Goal: Transaction & Acquisition: Purchase product/service

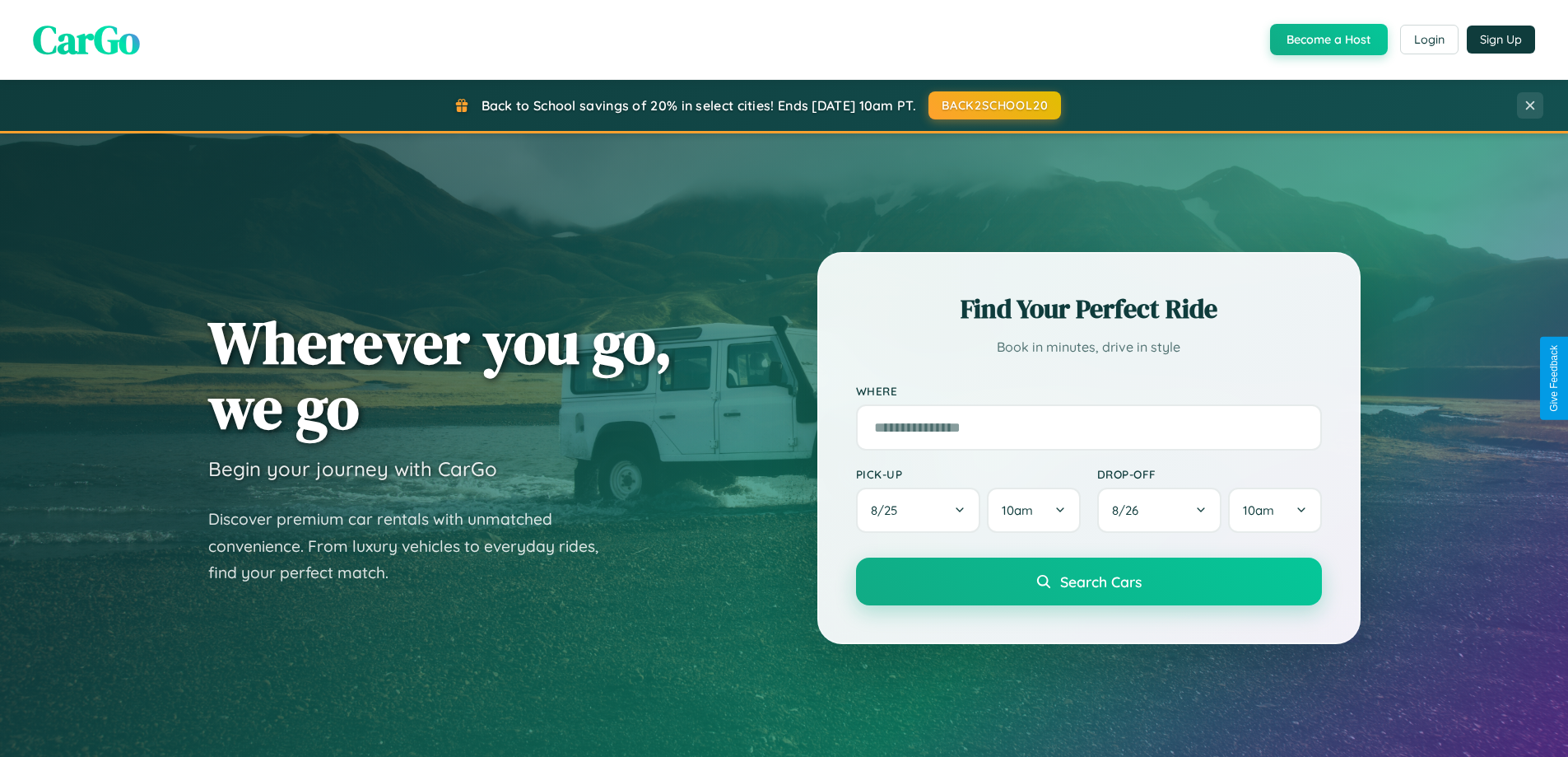
scroll to position [710, 0]
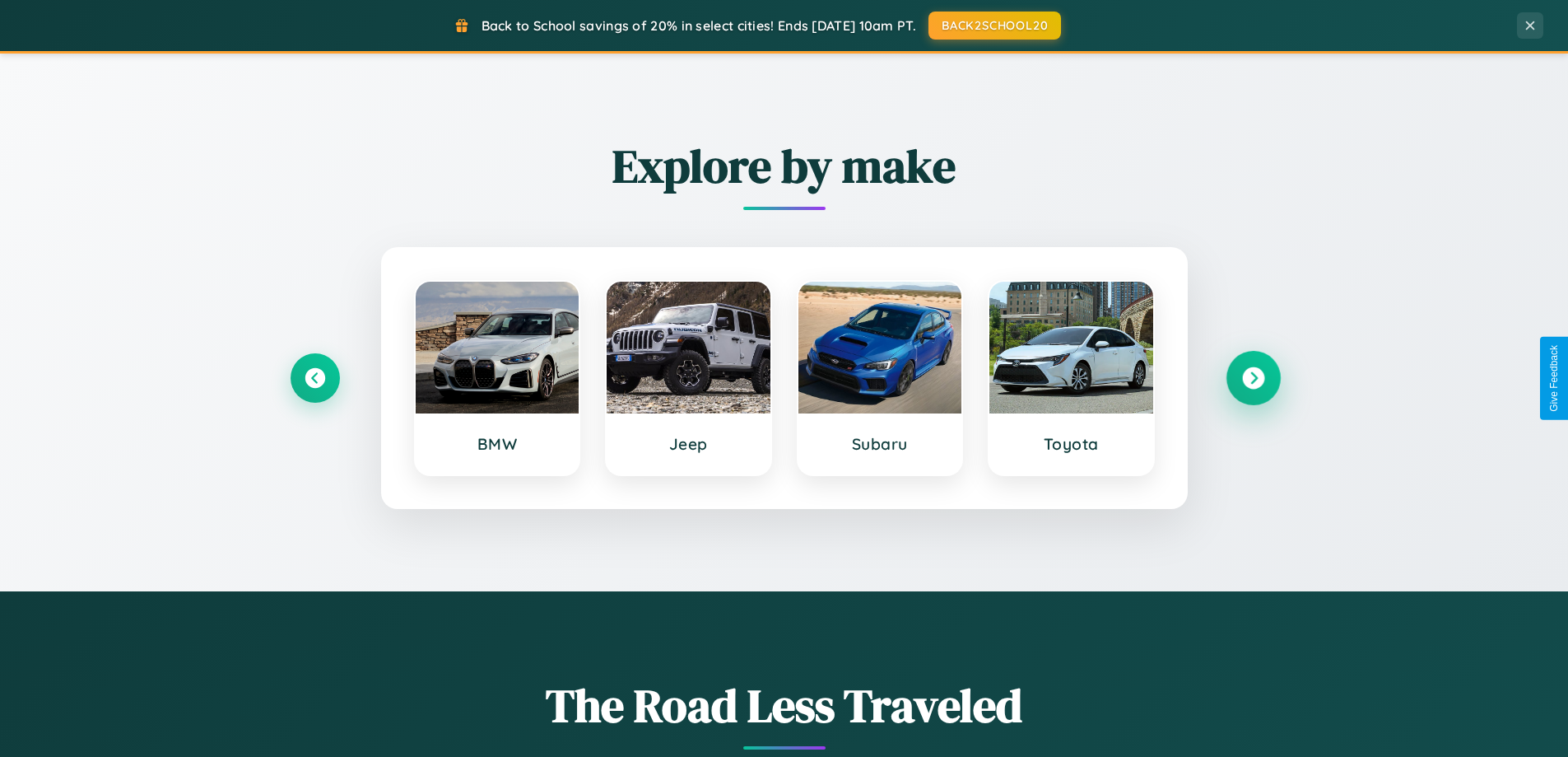
click at [1253, 378] on icon at bounding box center [1253, 378] width 22 height 22
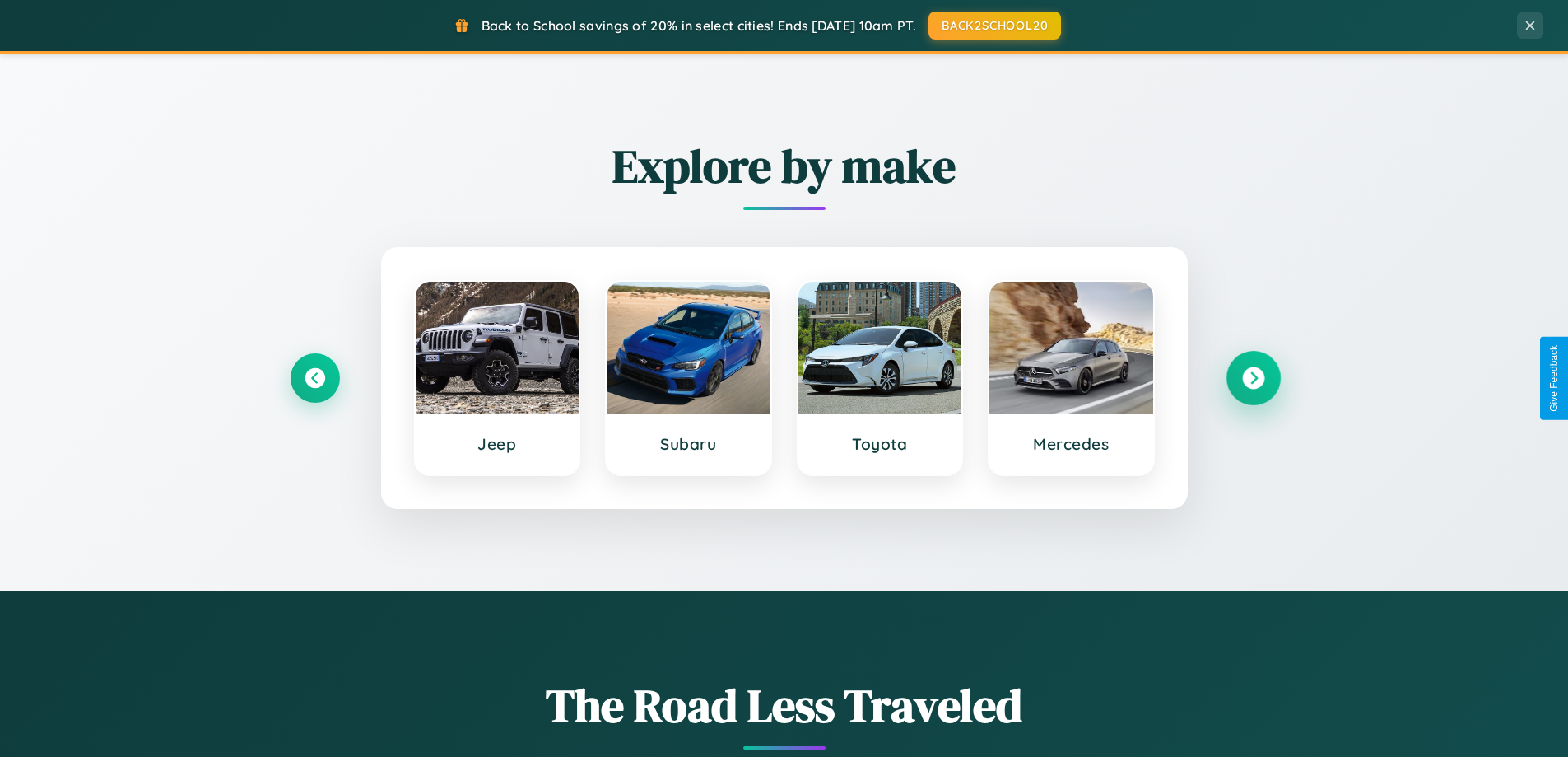
click at [1253, 378] on icon at bounding box center [1253, 378] width 22 height 22
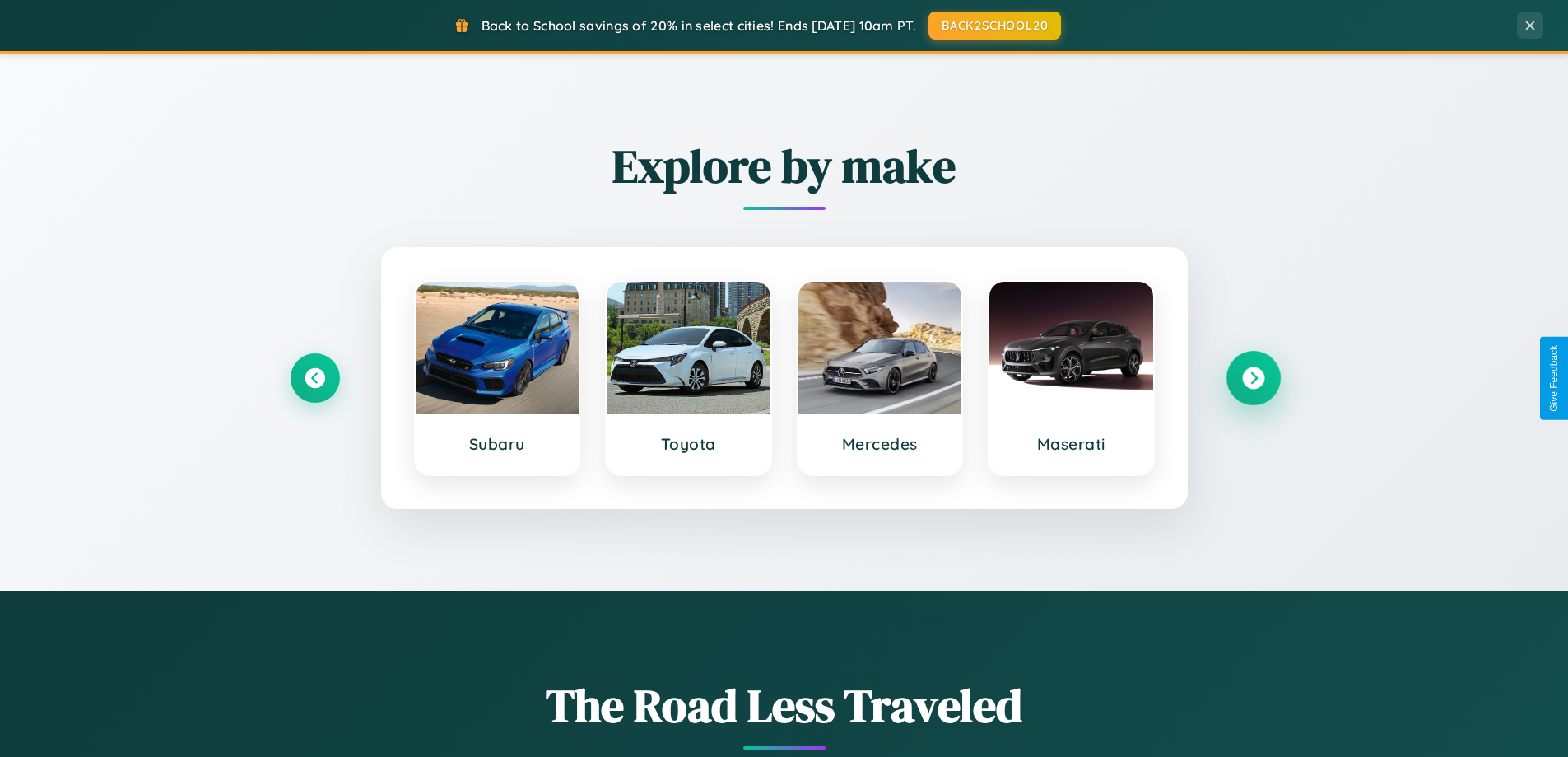
click at [1253, 378] on icon at bounding box center [1253, 378] width 22 height 22
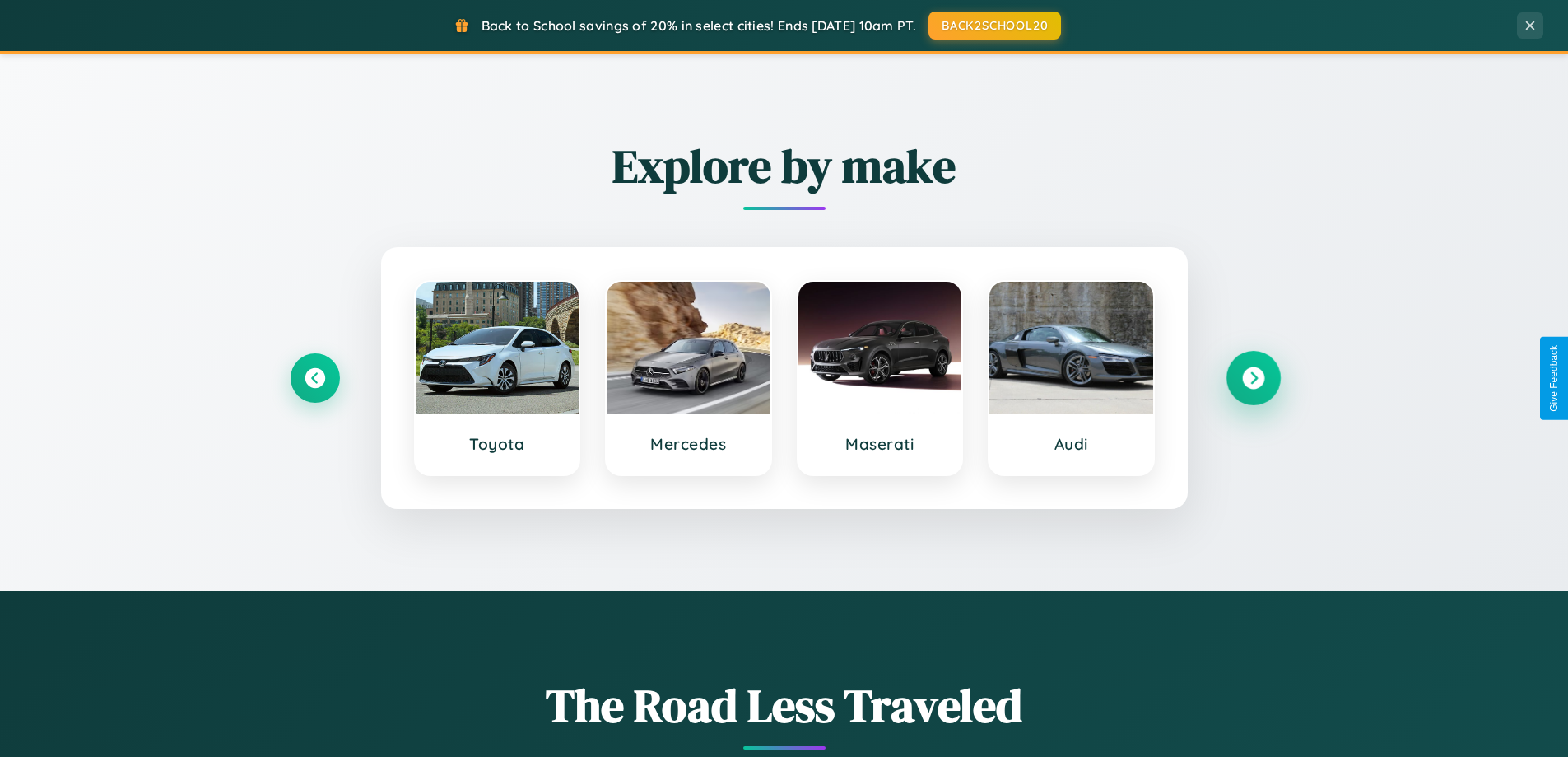
click at [1253, 378] on icon at bounding box center [1253, 378] width 22 height 22
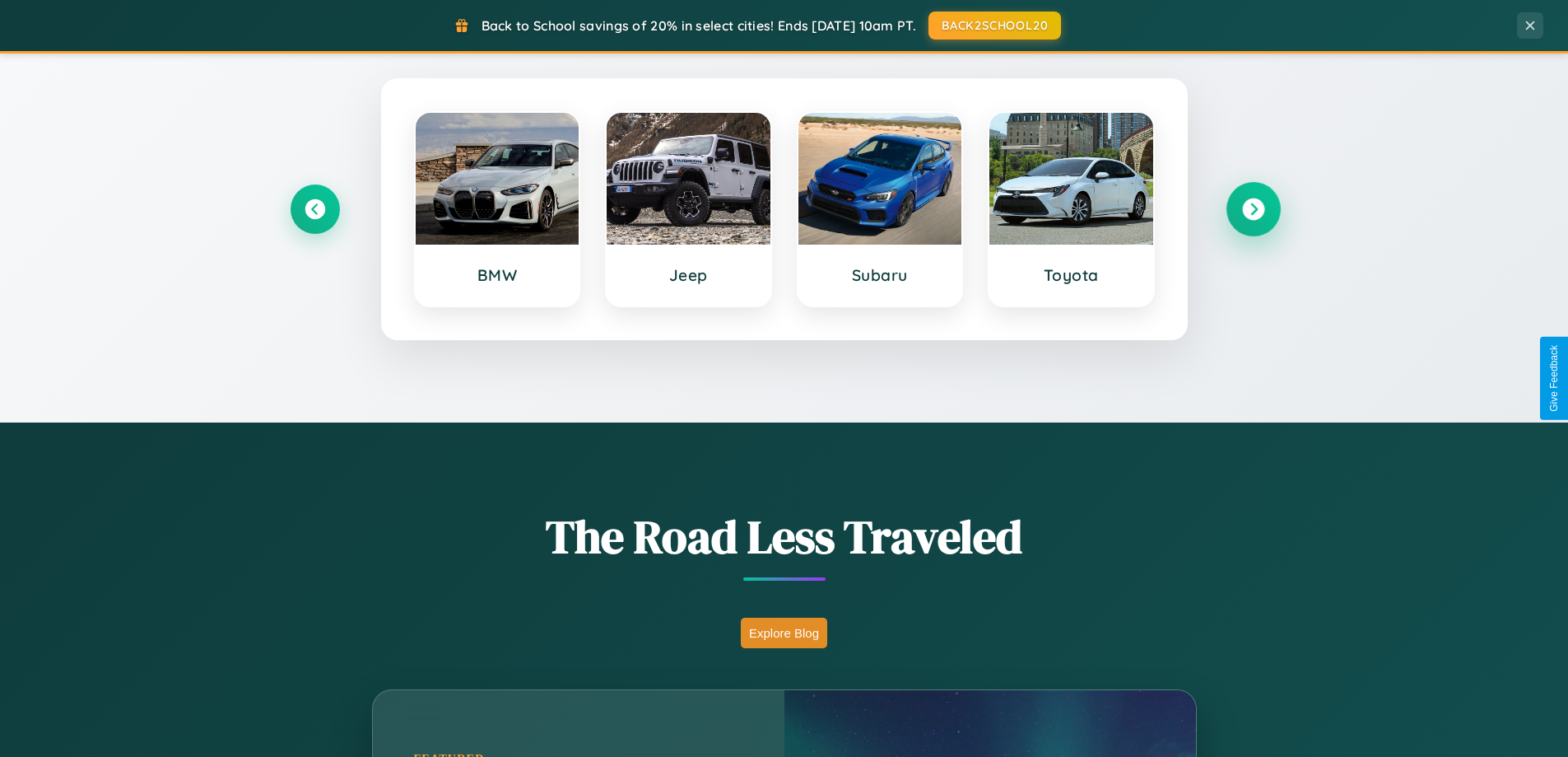
scroll to position [1133, 0]
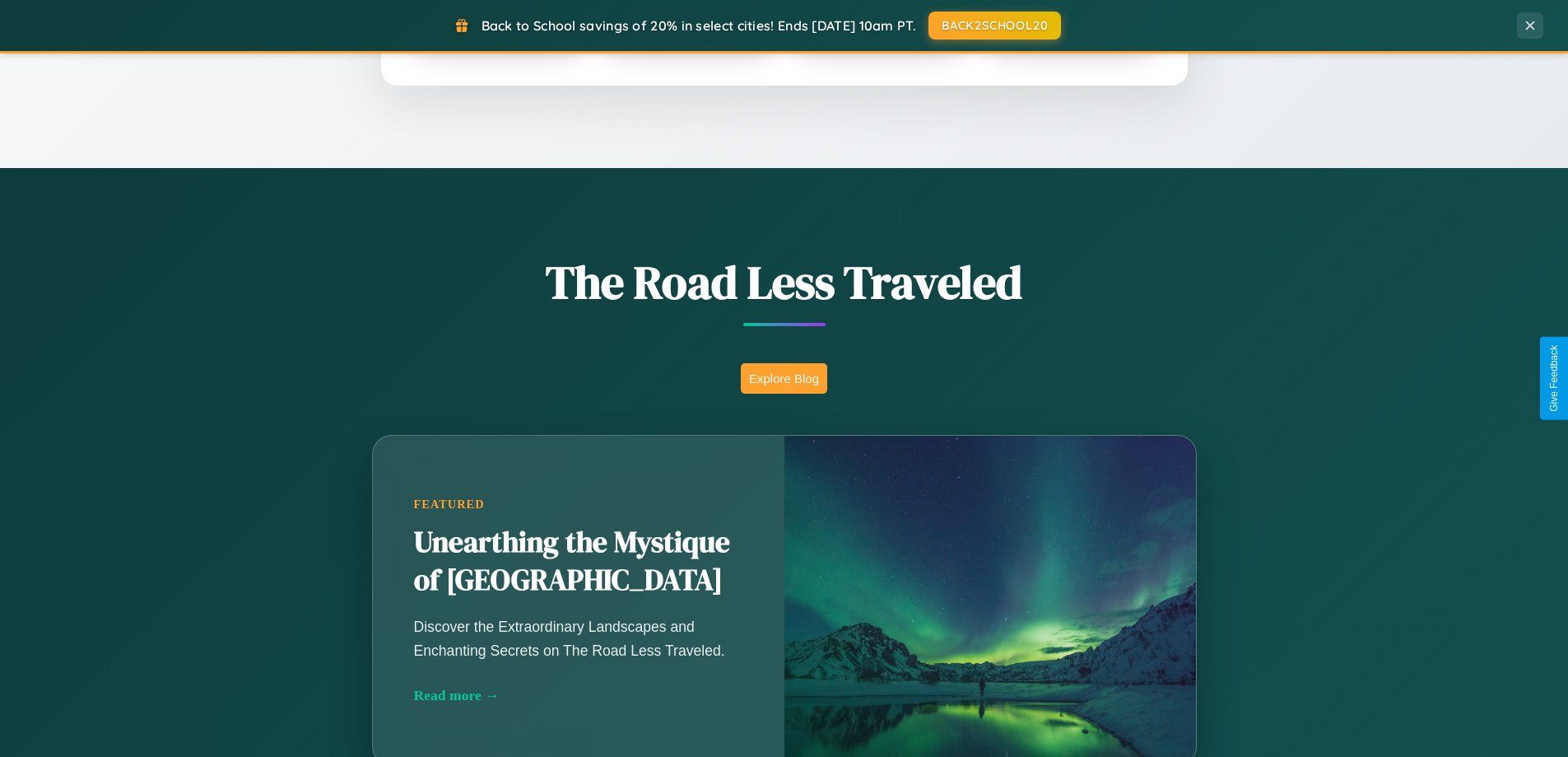
click at [784, 378] on button "Explore Blog" at bounding box center [784, 378] width 86 height 31
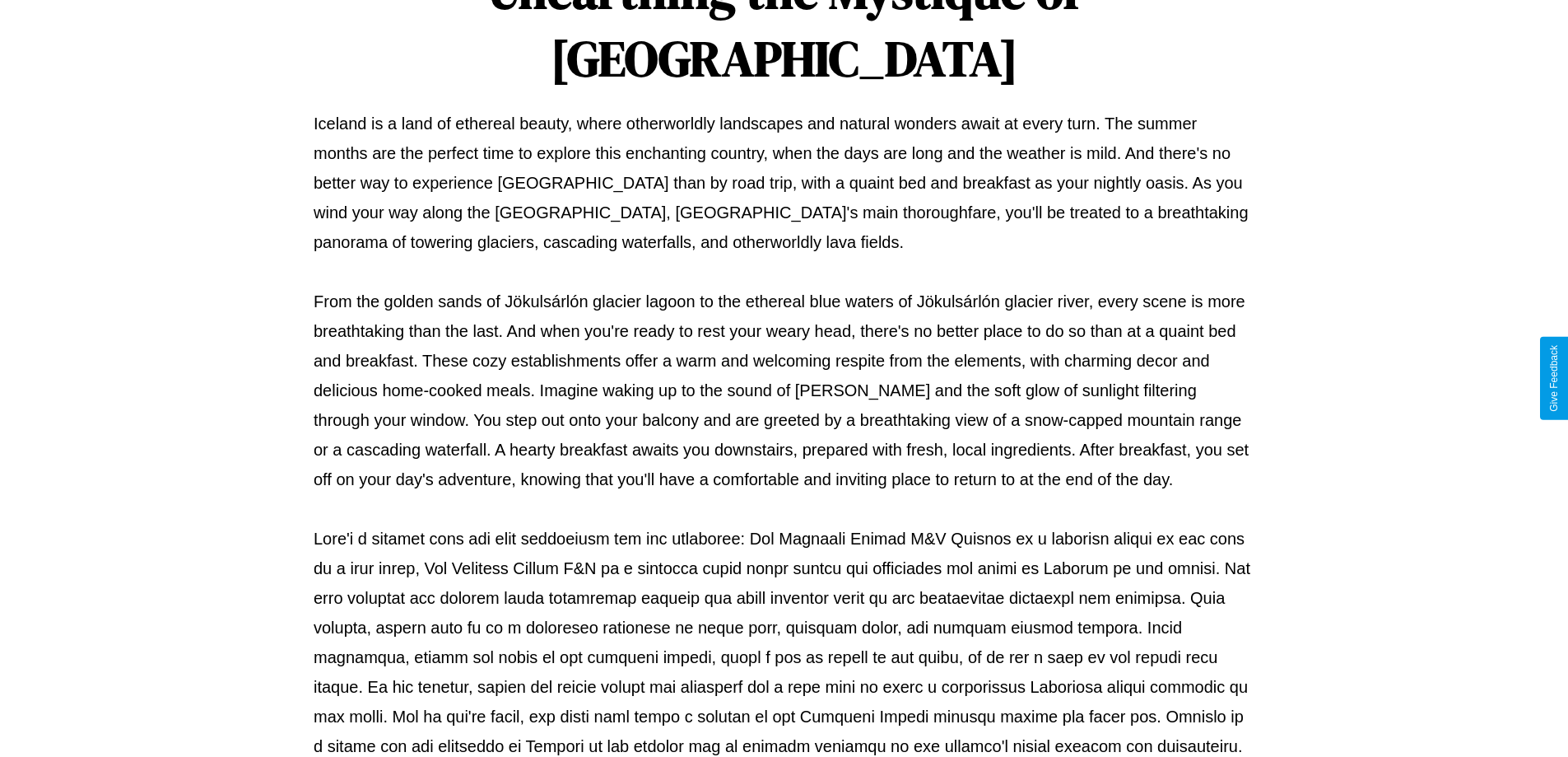
scroll to position [533, 0]
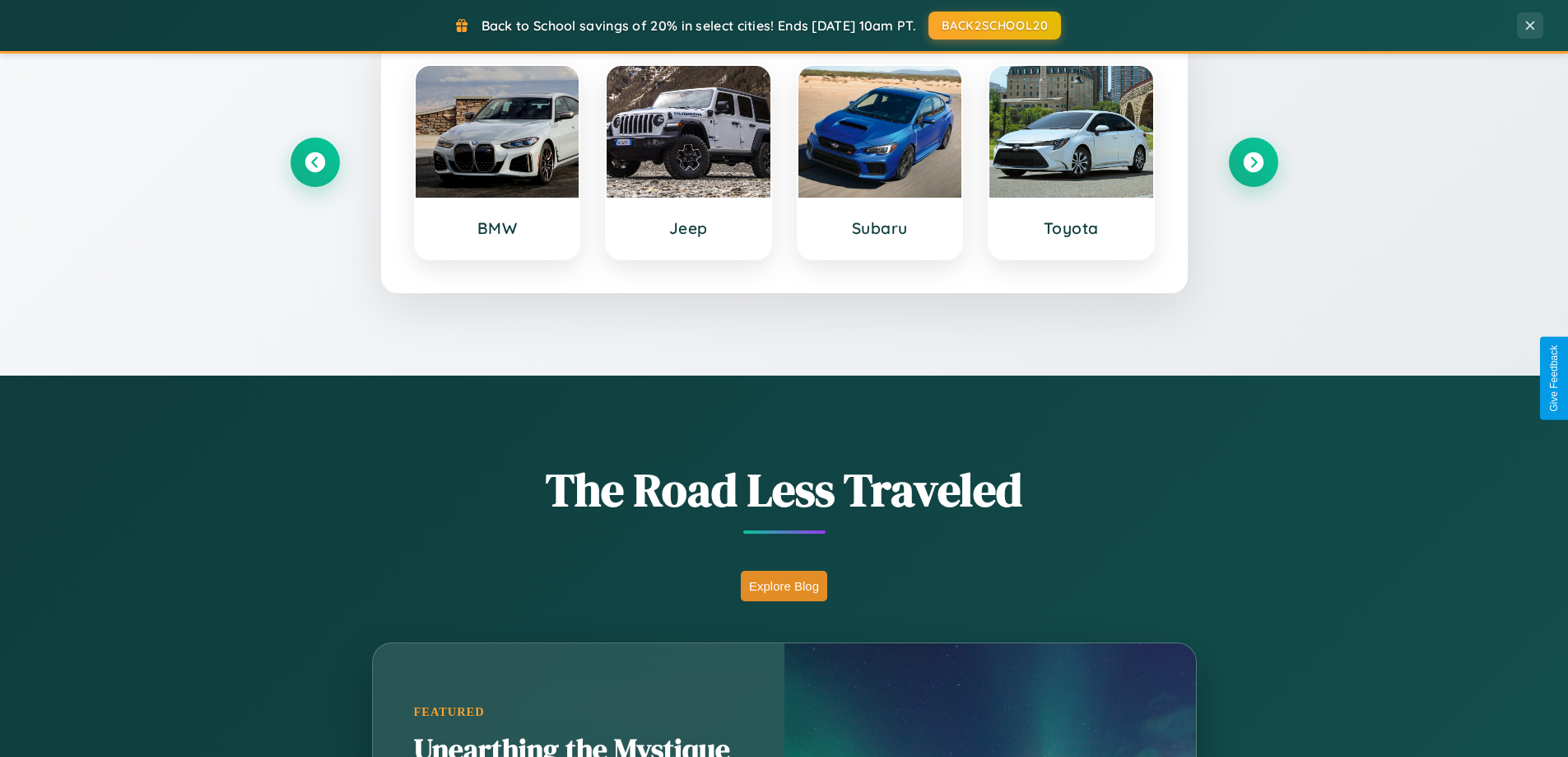
scroll to position [49, 0]
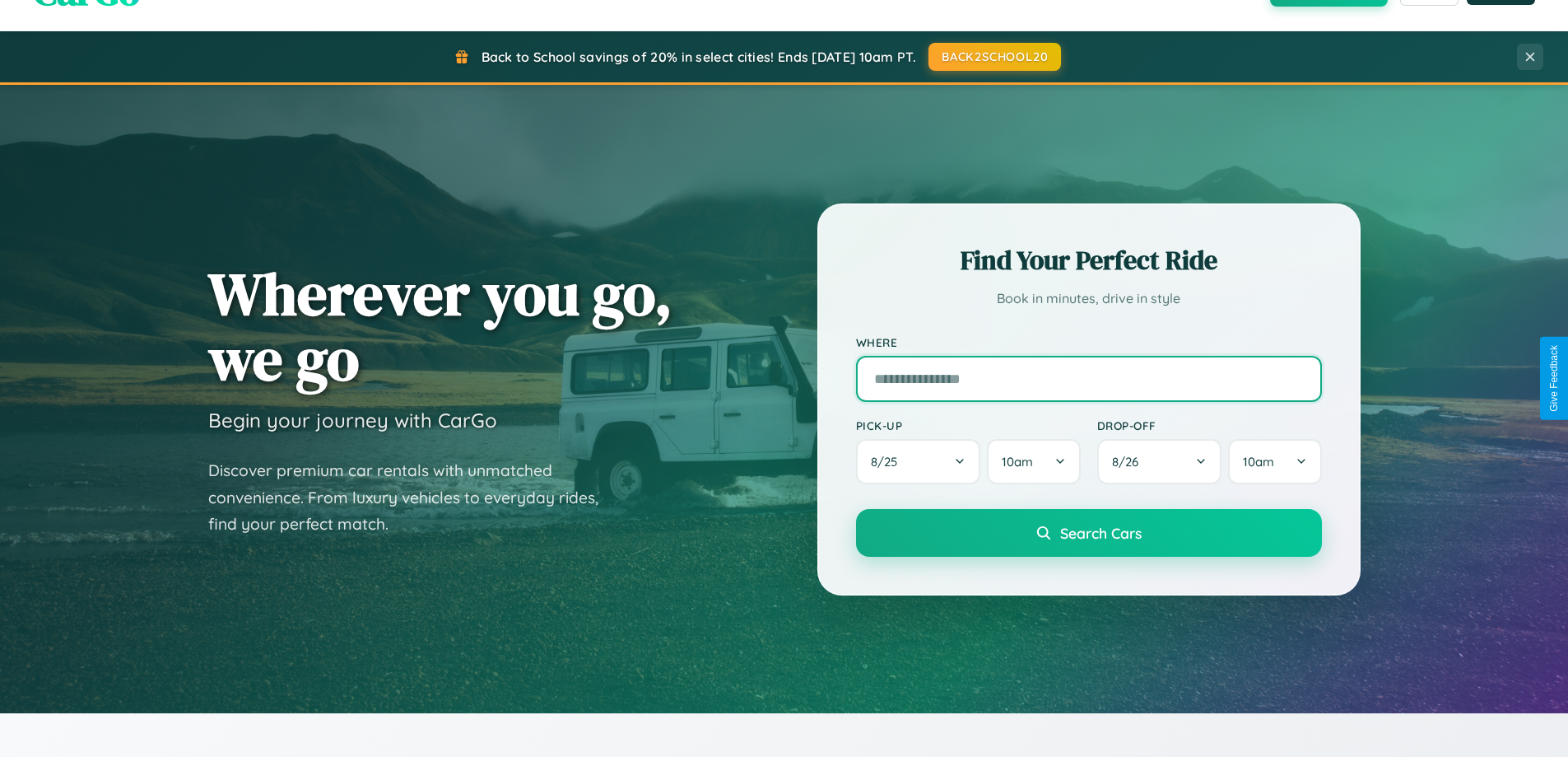
click at [1088, 378] on input "text" at bounding box center [1089, 378] width 465 height 46
type input "*********"
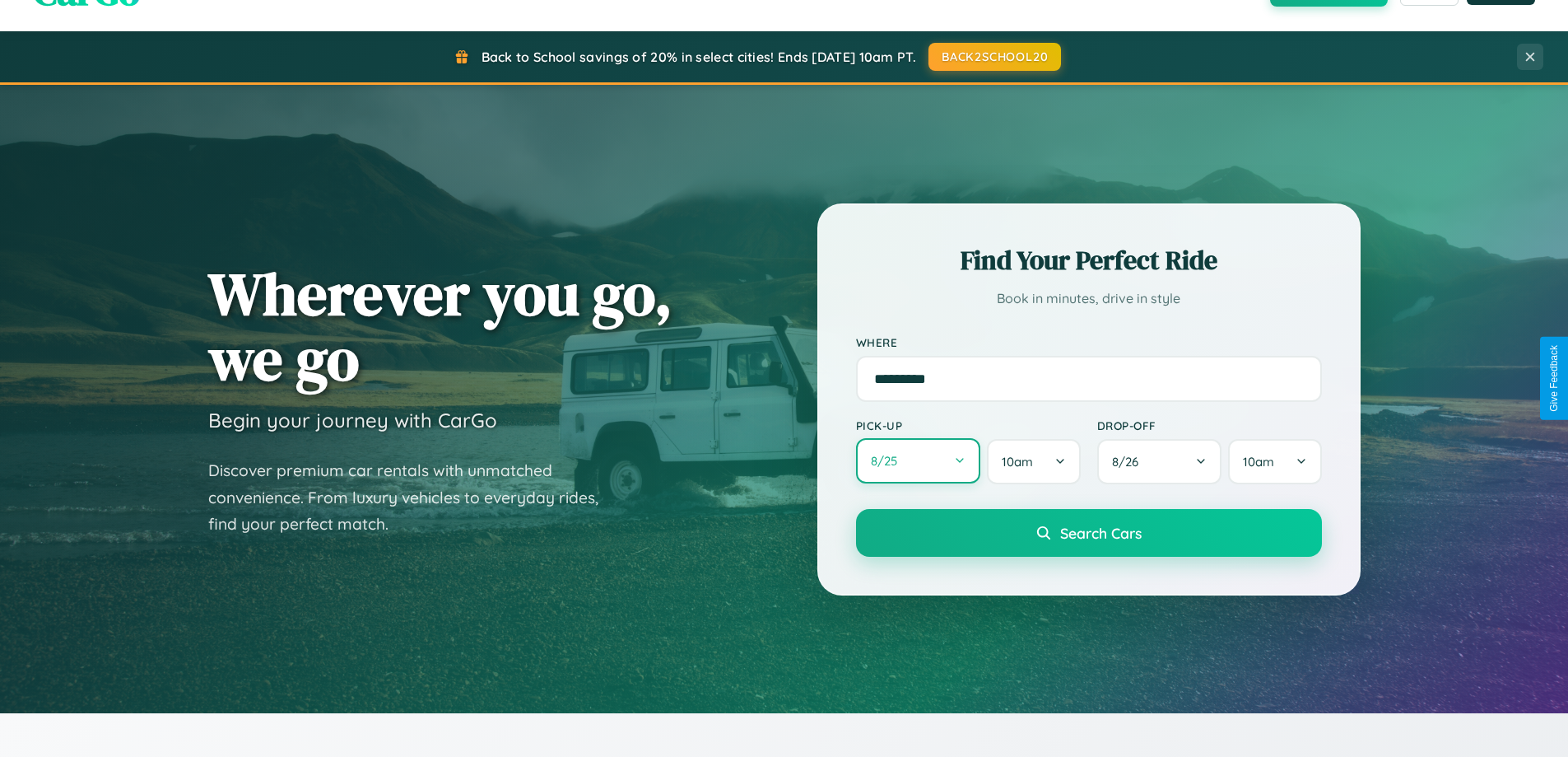
click at [917, 461] on button "8 / 25" at bounding box center [918, 460] width 125 height 45
select select "*"
select select "****"
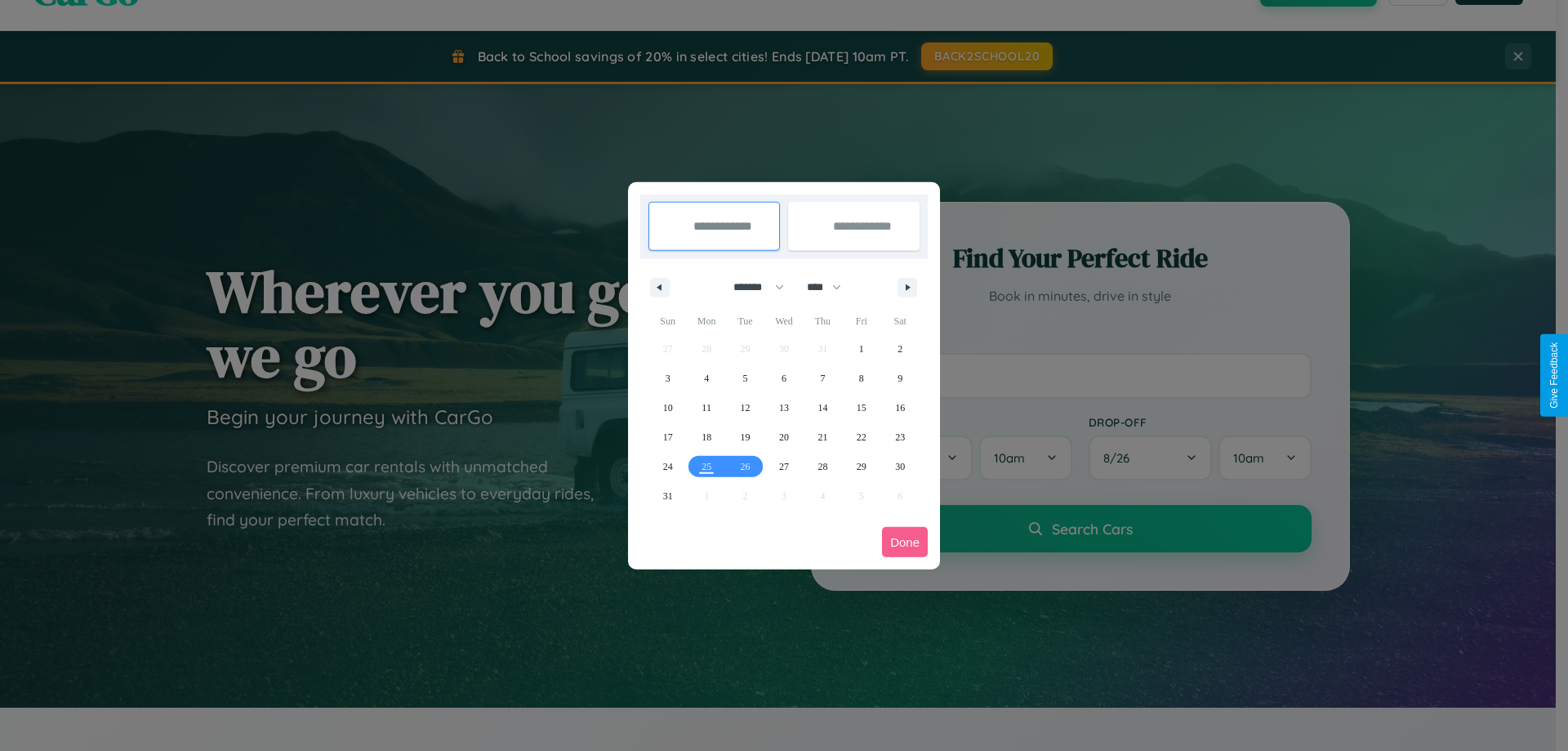
click at [751, 287] on select "******* ******** ***** ***** *** **** **** ****** ********* ******* ******** **…" at bounding box center [756, 287] width 70 height 27
select select "*"
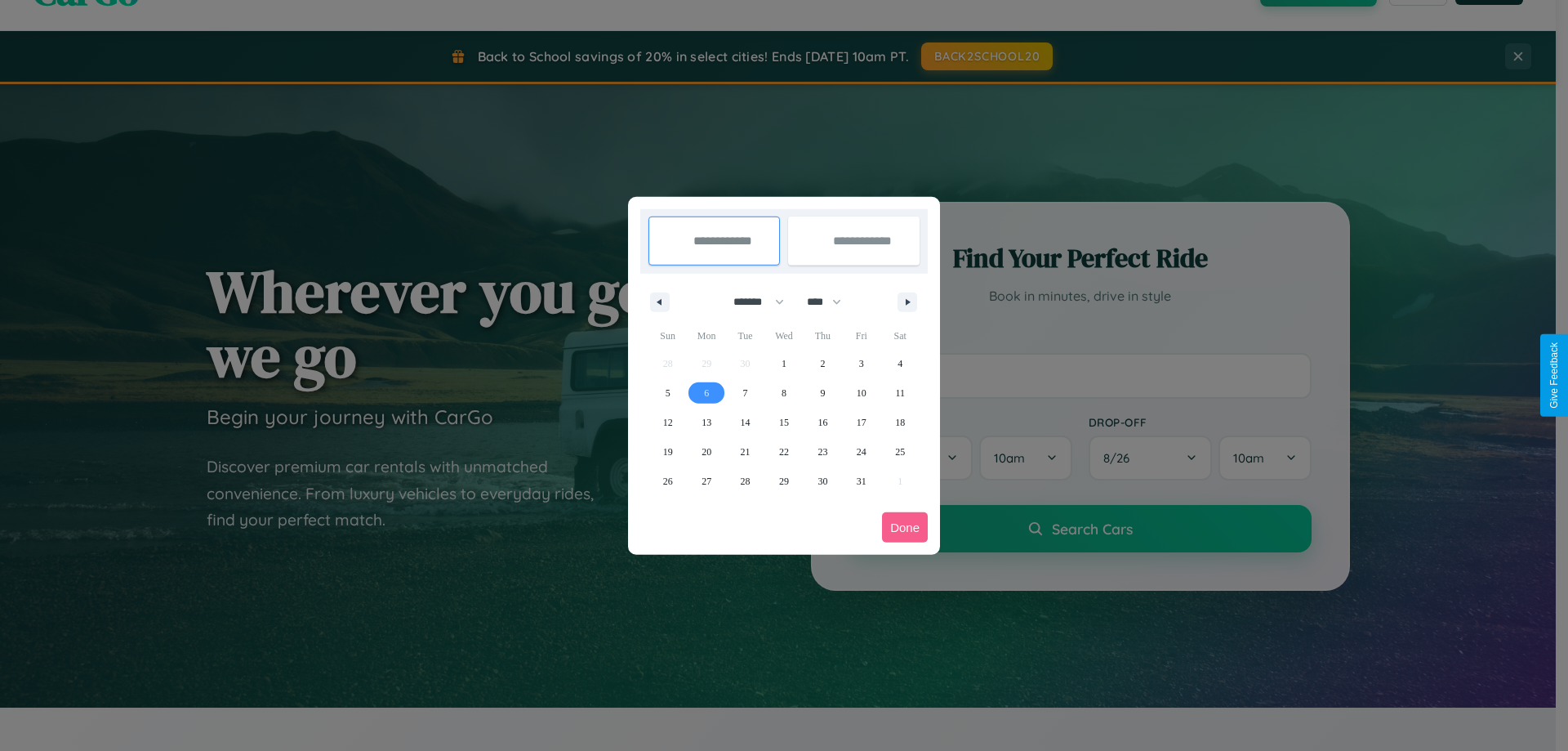
click at [706, 392] on span "6" at bounding box center [706, 392] width 4 height 29
type input "**********"
click at [783, 392] on span "8" at bounding box center [784, 392] width 4 height 29
type input "**********"
click at [905, 527] on button "Done" at bounding box center [904, 527] width 45 height 30
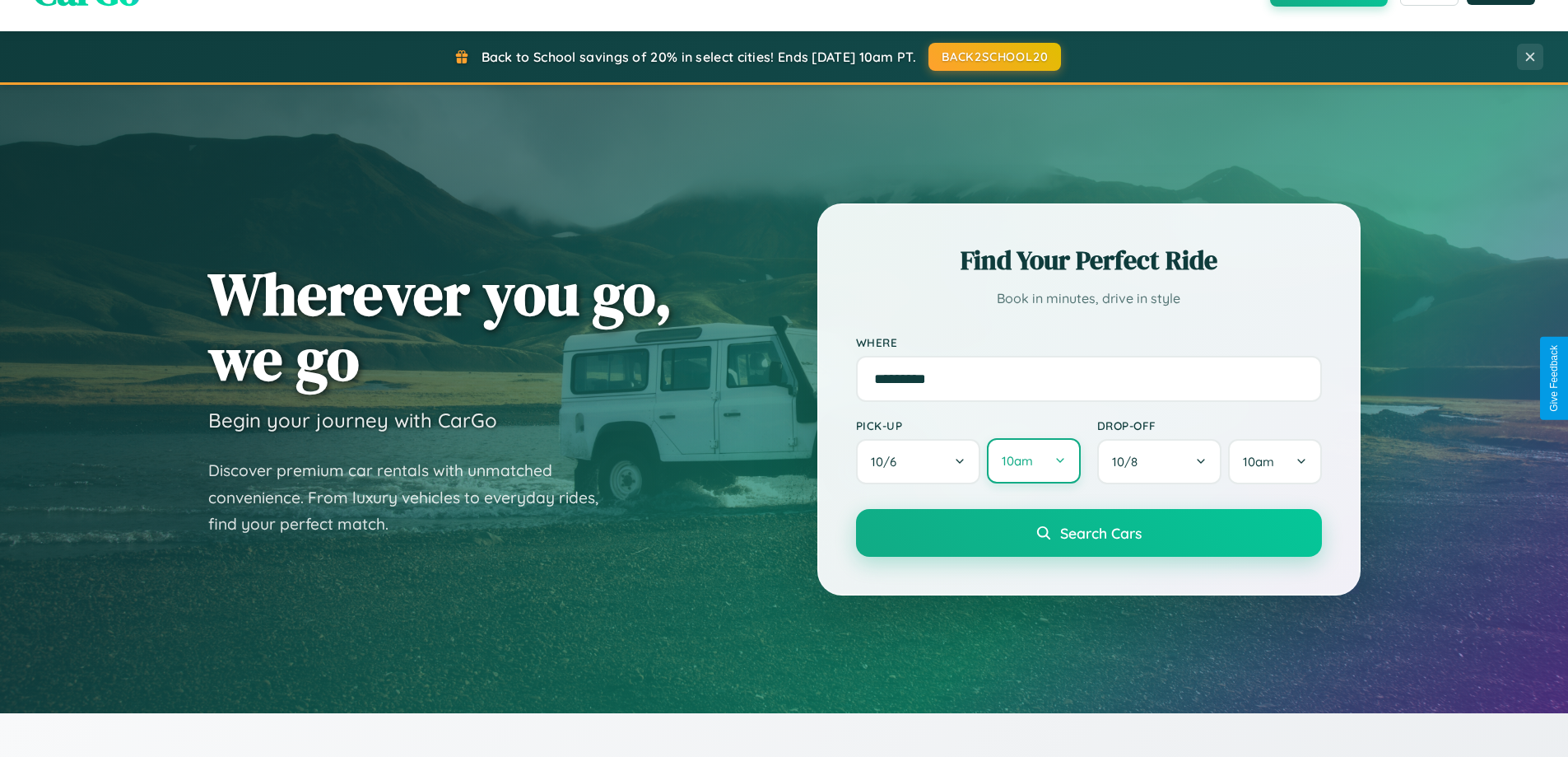
click at [1033, 462] on button "10am" at bounding box center [1033, 460] width 93 height 45
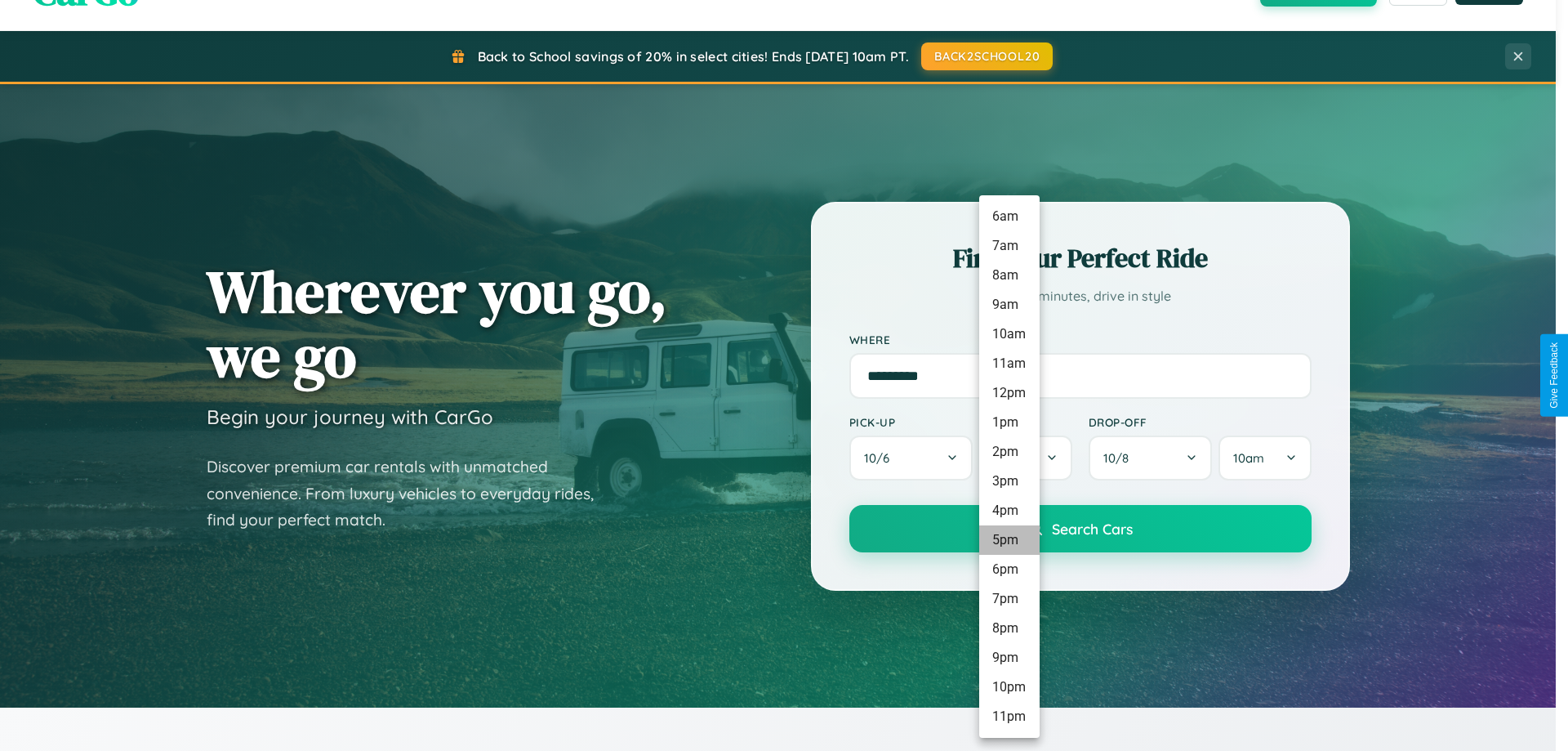
click at [1008, 540] on li "5pm" at bounding box center [1009, 540] width 61 height 29
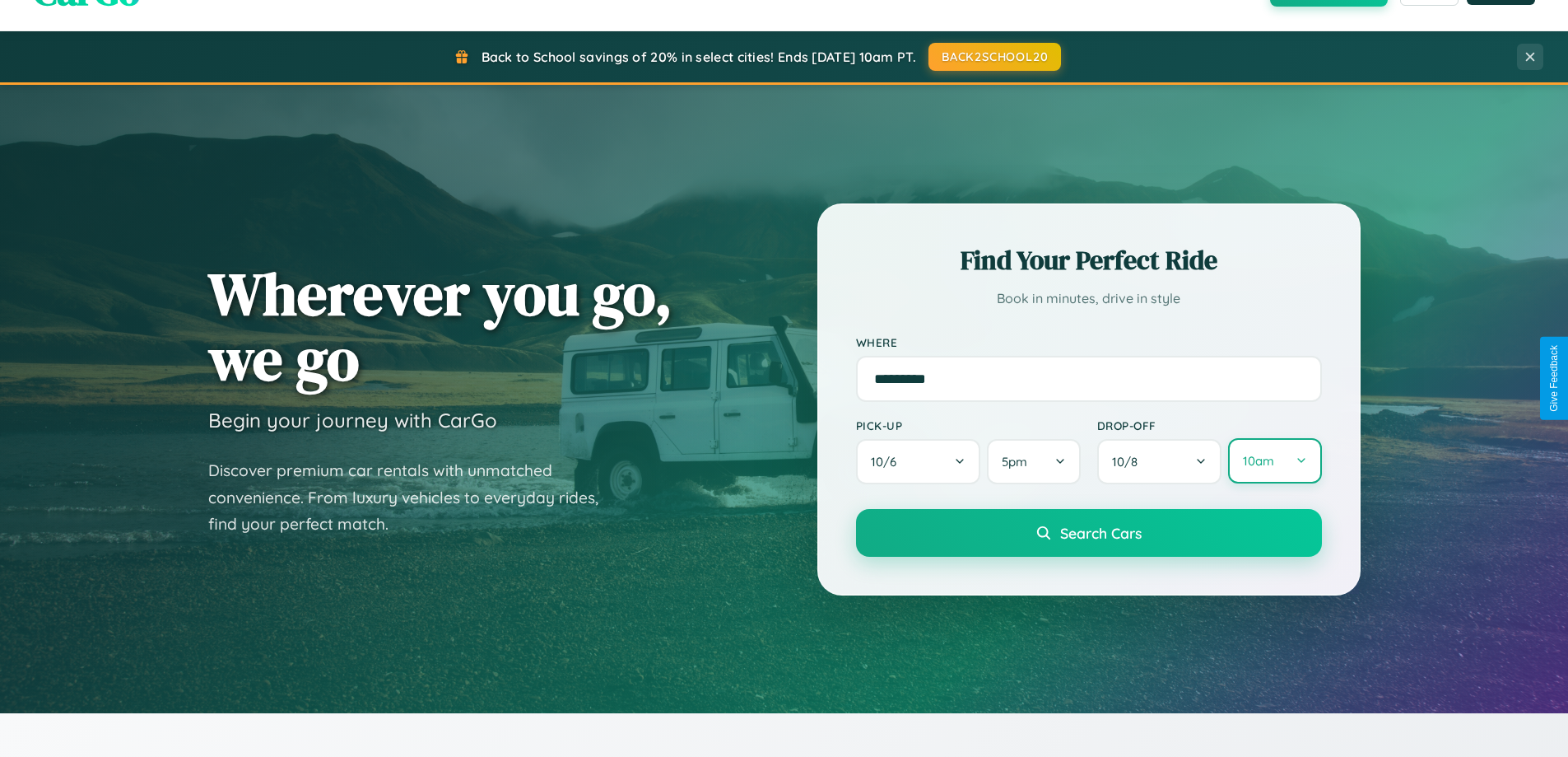
click at [1274, 462] on button "10am" at bounding box center [1275, 460] width 93 height 45
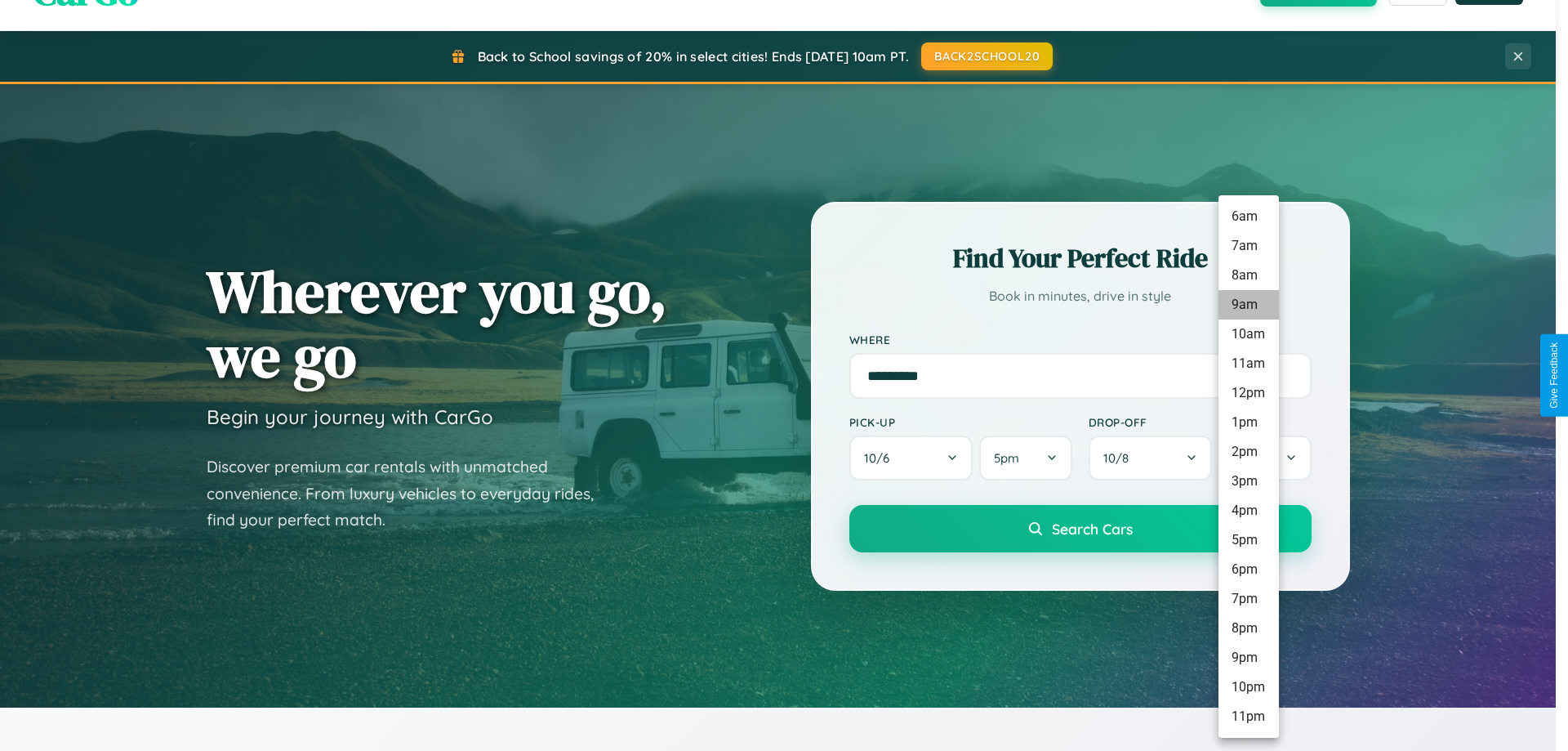
click at [1248, 305] on li "9am" at bounding box center [1249, 304] width 61 height 29
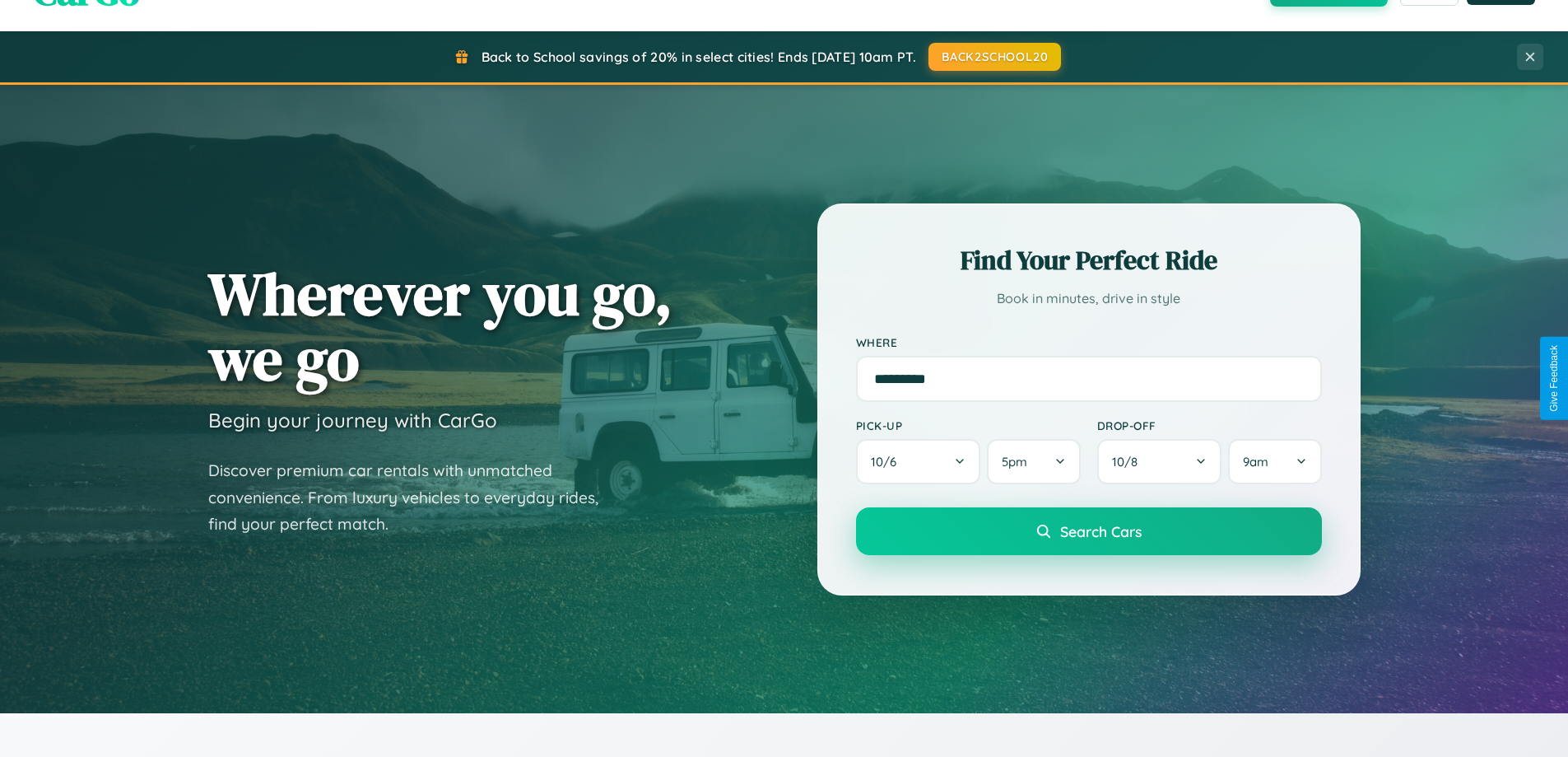
click at [1088, 532] on span "Search Cars" at bounding box center [1101, 531] width 82 height 18
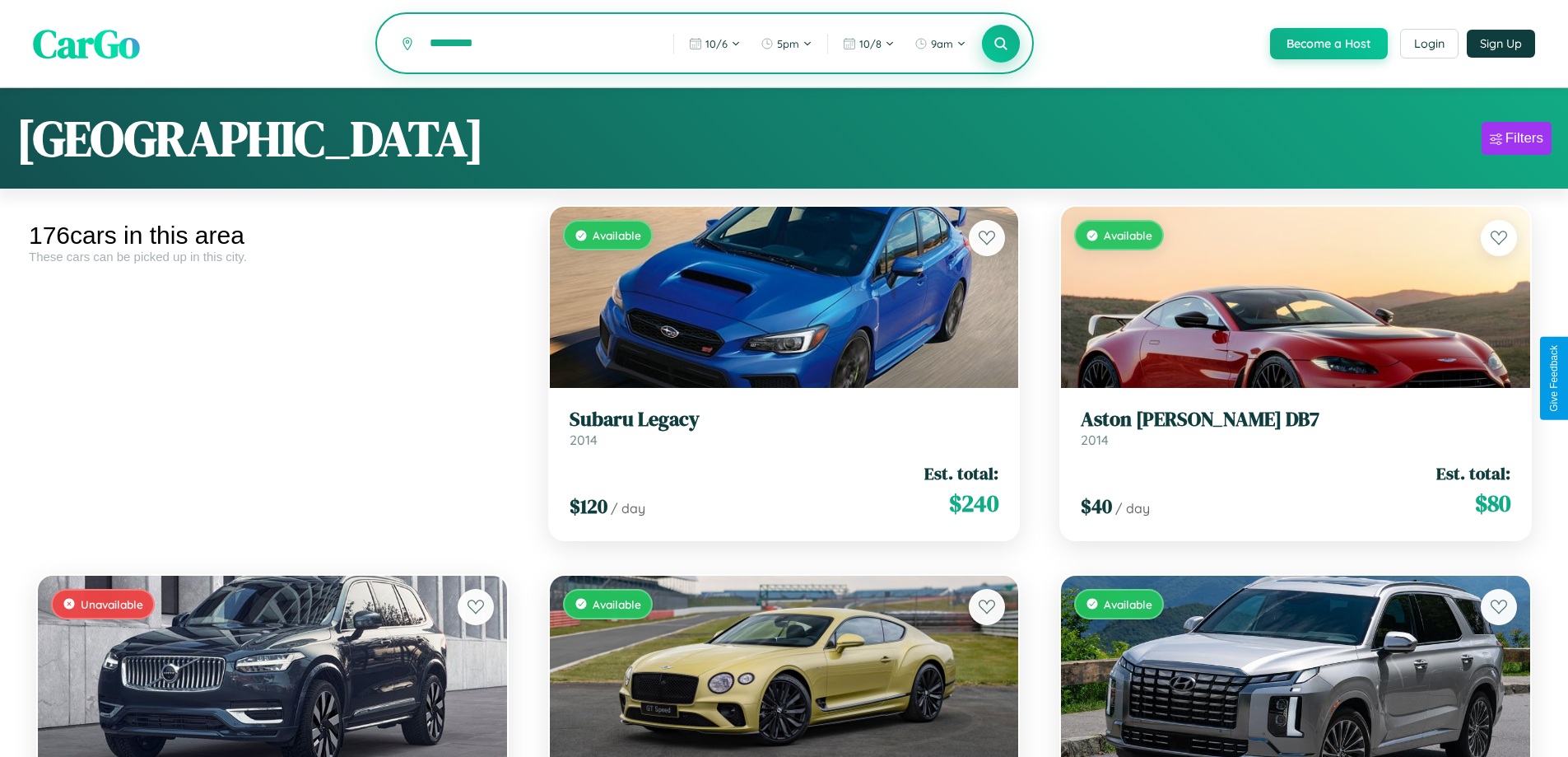
type input "*********"
click at [1000, 44] on icon at bounding box center [1001, 42] width 15 height 15
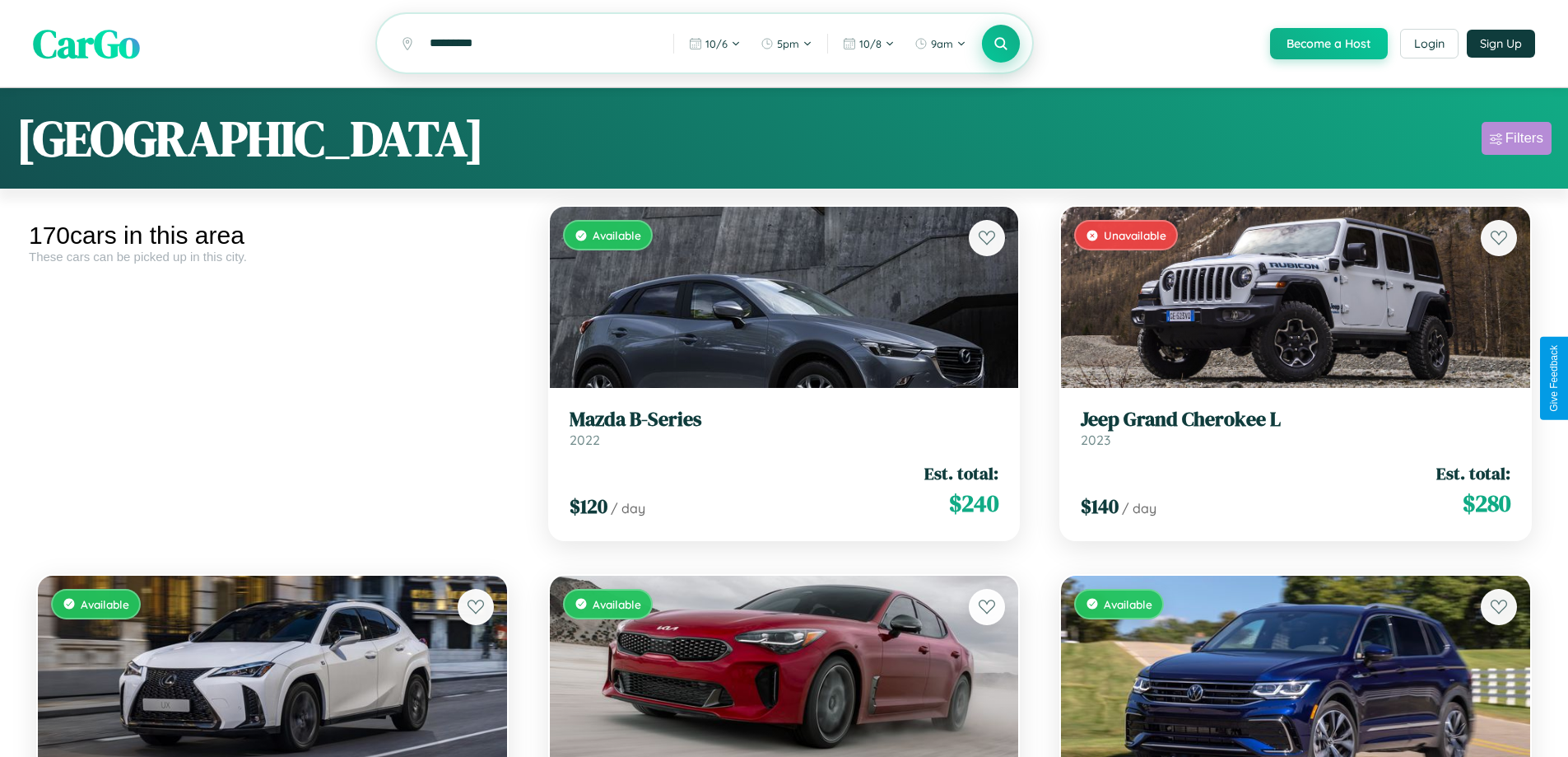
click at [1516, 141] on div "Filters" at bounding box center [1524, 138] width 38 height 16
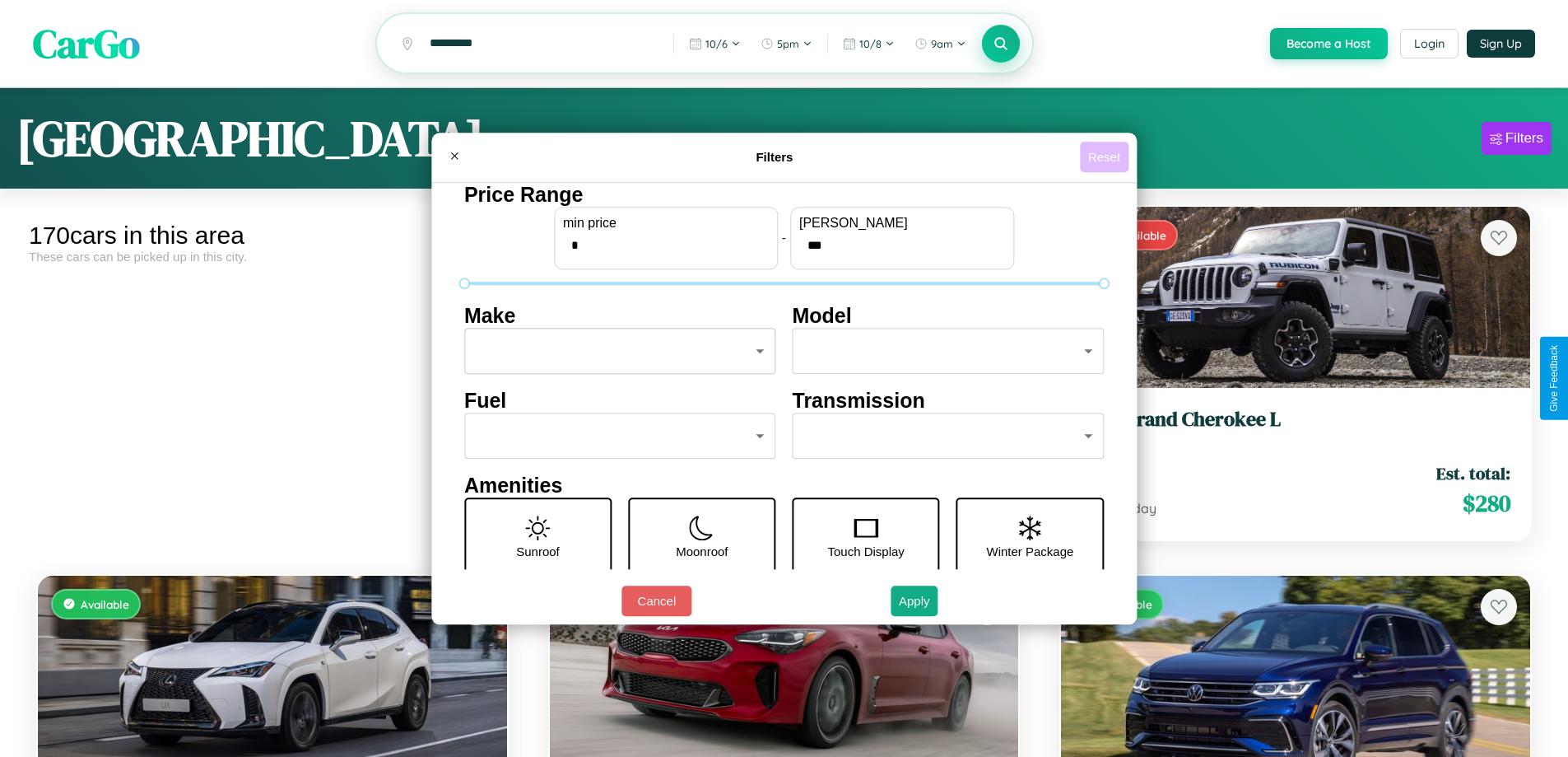
click at [1106, 156] on button "Reset" at bounding box center [1104, 157] width 49 height 31
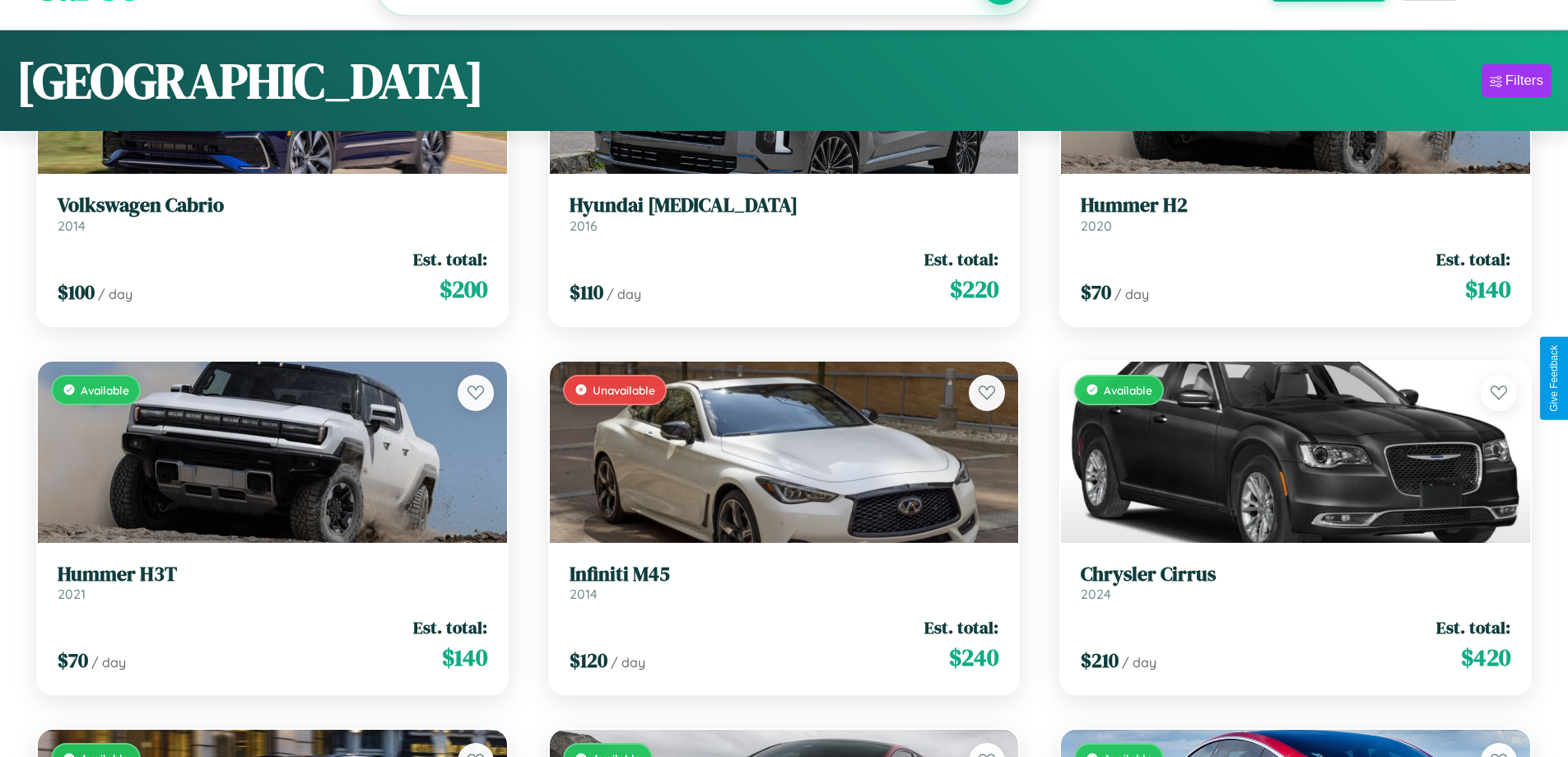
scroll to position [18670, 0]
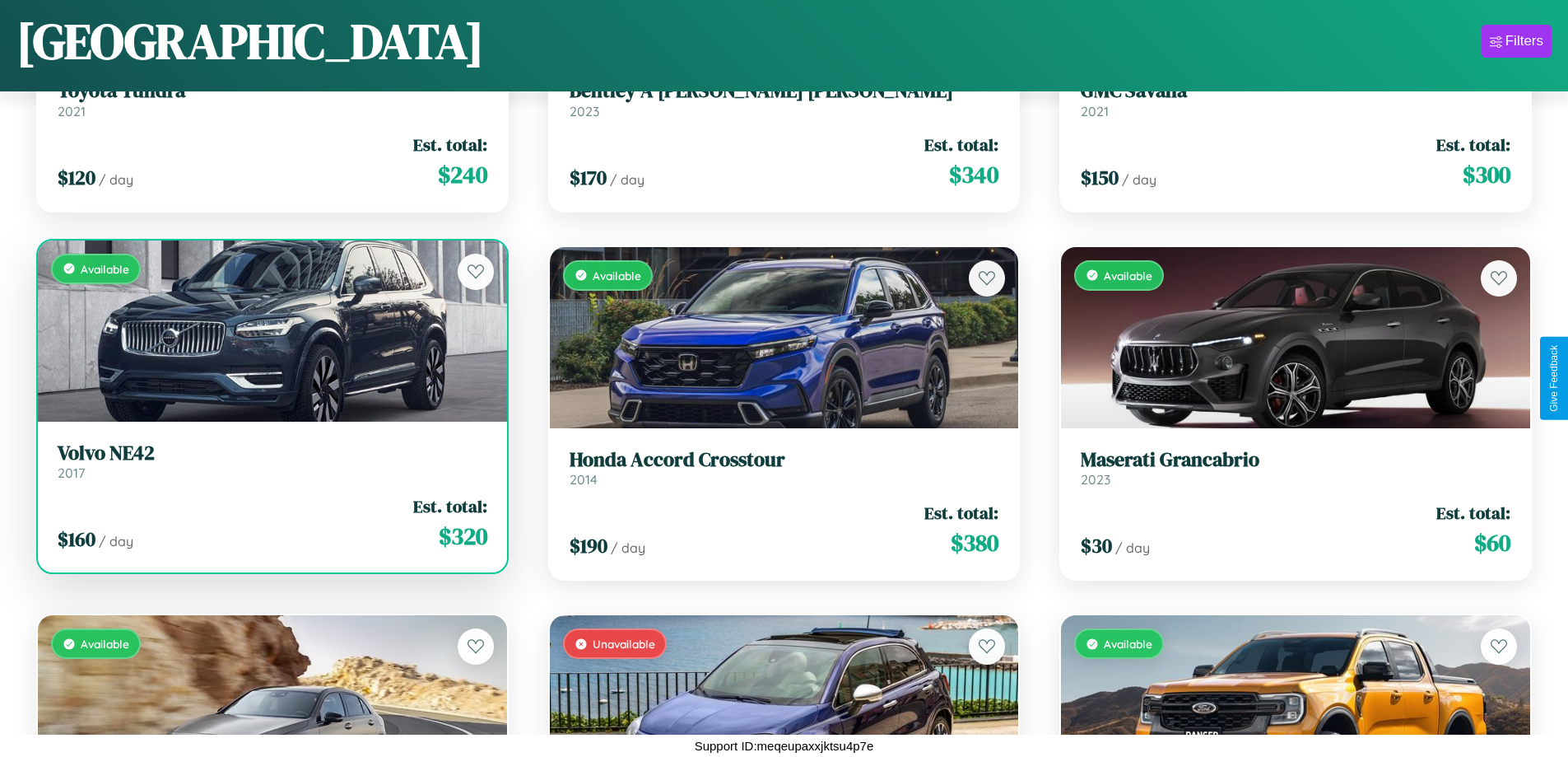
click at [270, 461] on h3 "Volvo NE42" at bounding box center [272, 453] width 430 height 24
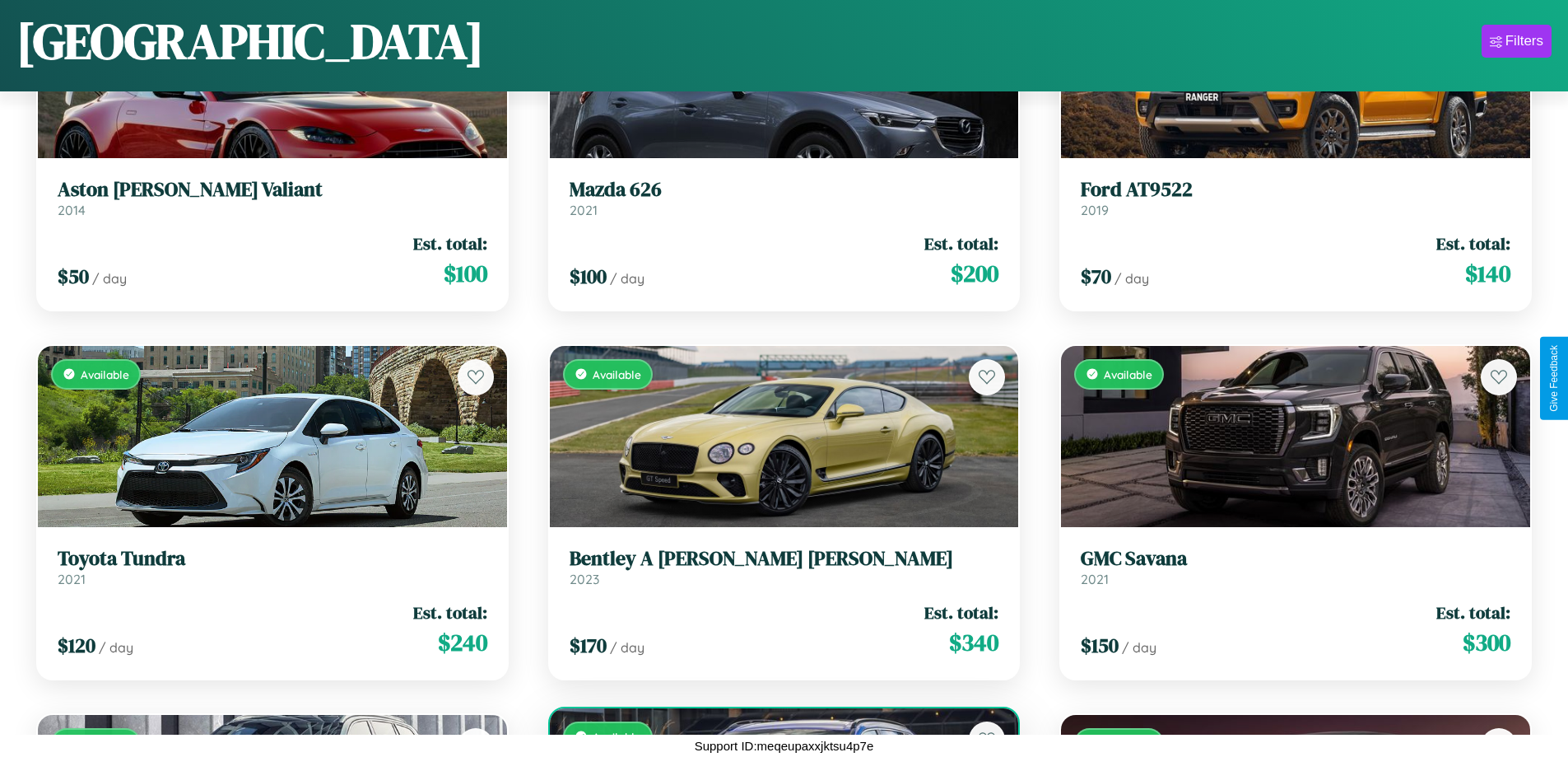
scroll to position [7237, 0]
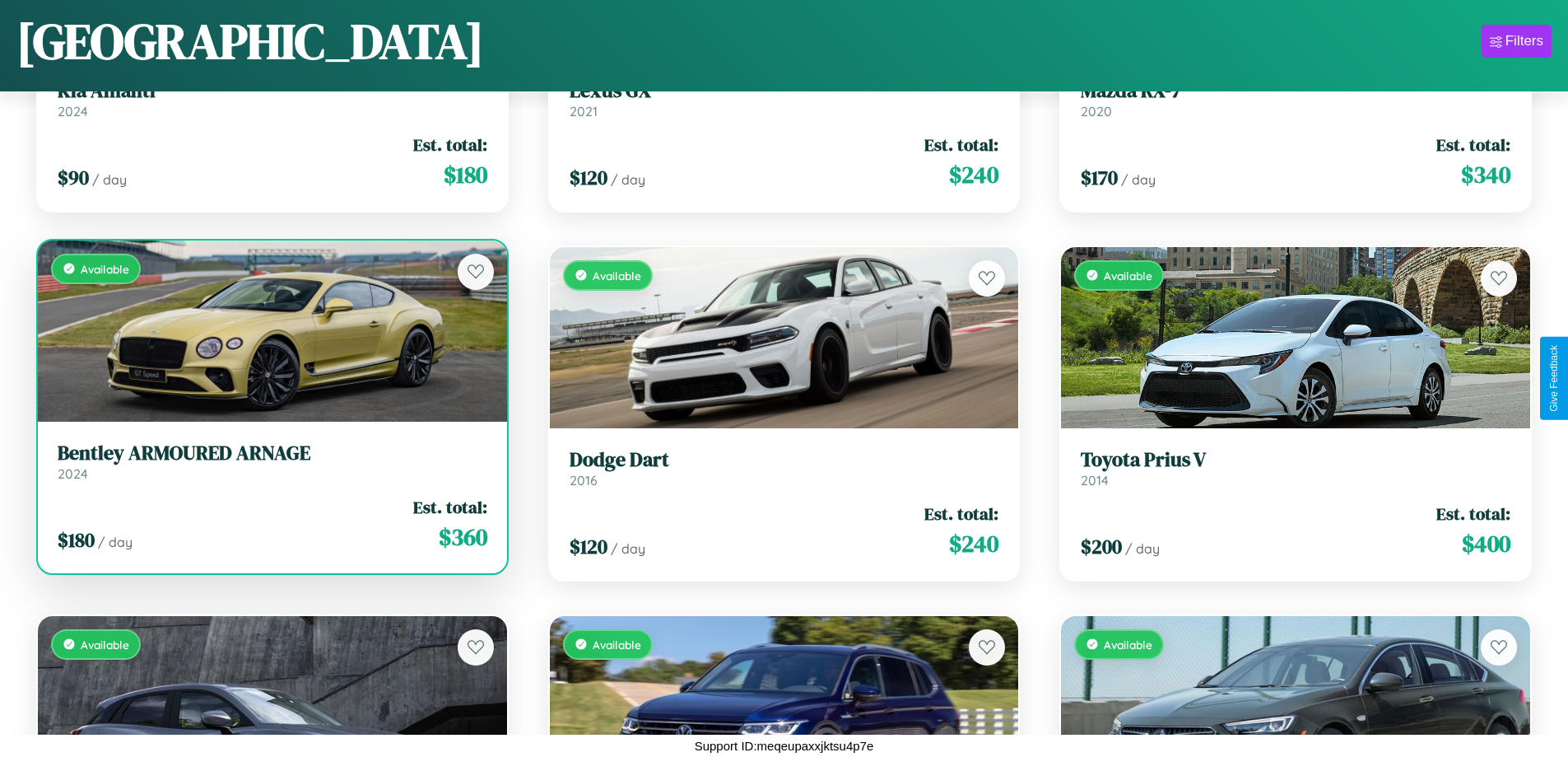
click at [270, 461] on h3 "Bentley ARMOURED ARNAGE" at bounding box center [272, 453] width 430 height 24
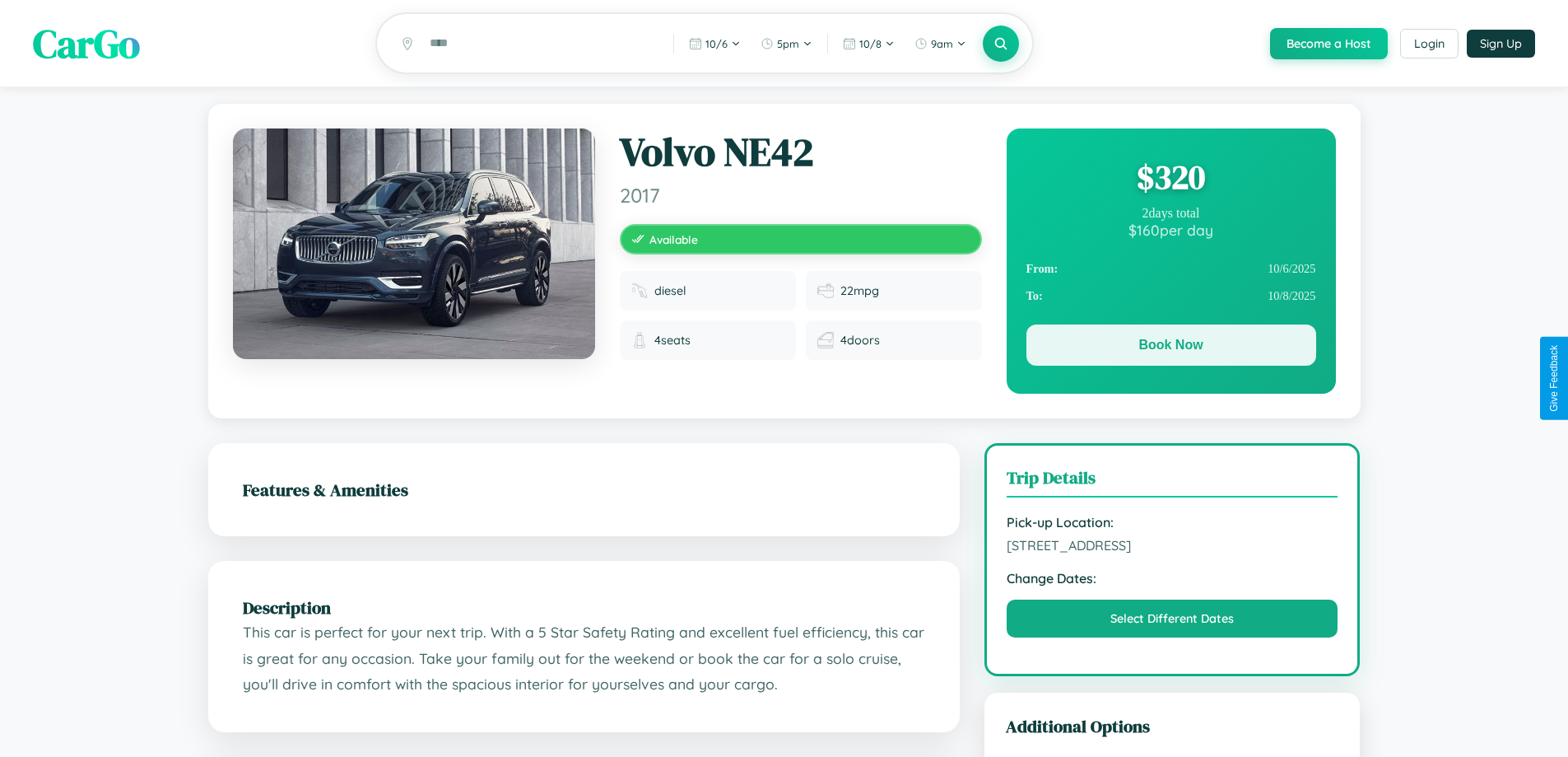
click at [1170, 349] on button "Book Now" at bounding box center [1171, 345] width 289 height 41
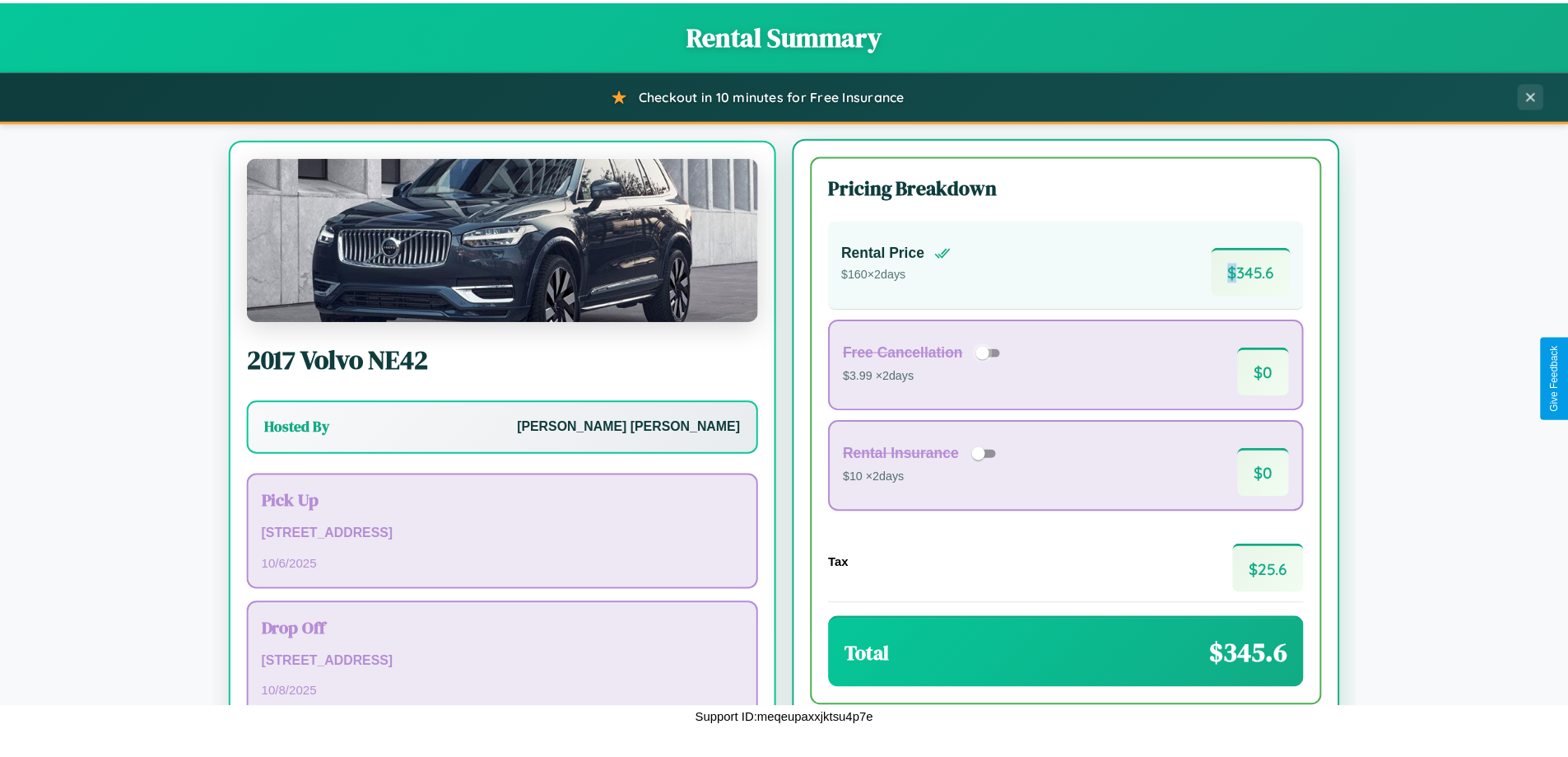
scroll to position [76, 0]
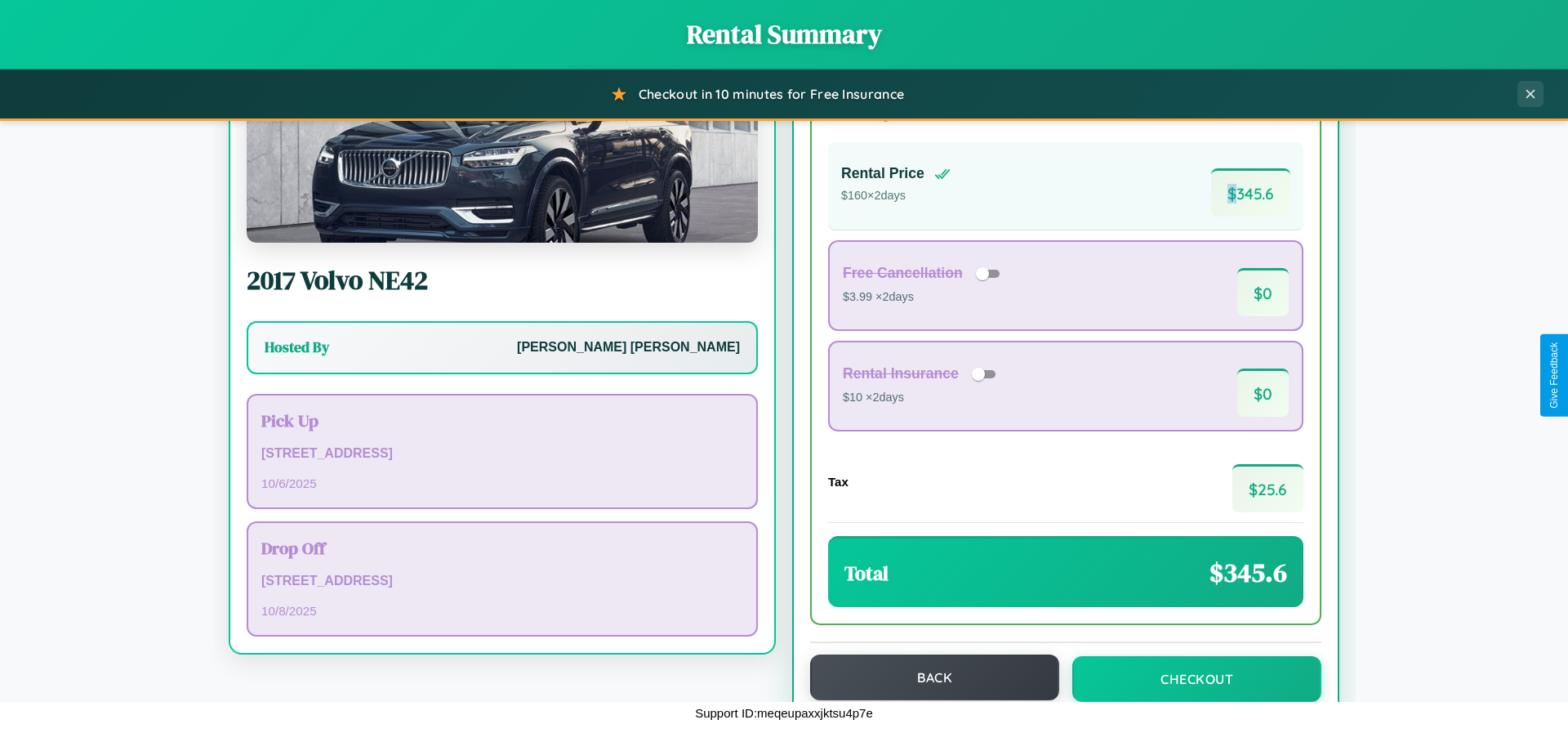
click at [927, 678] on button "Back" at bounding box center [934, 677] width 249 height 45
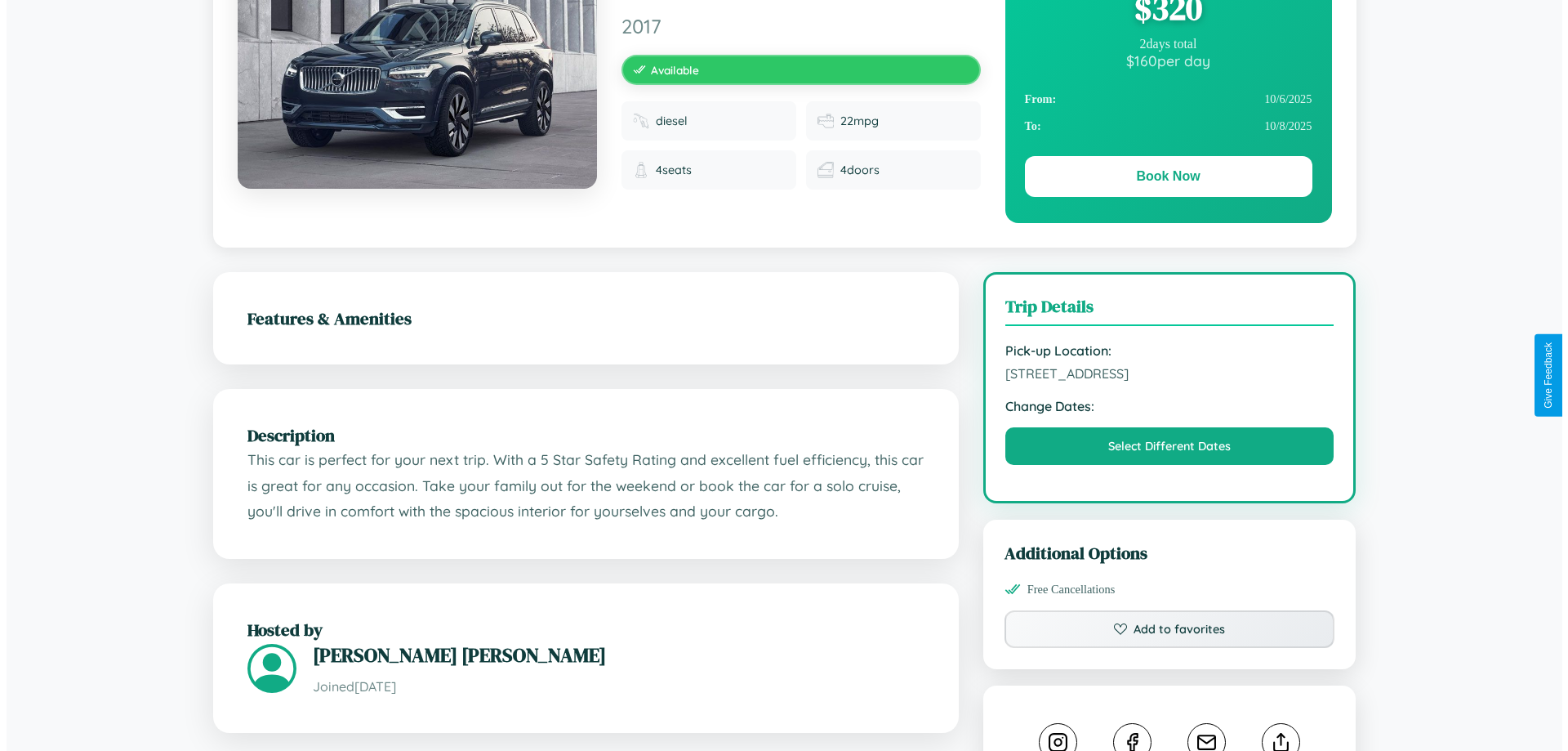
scroll to position [424, 0]
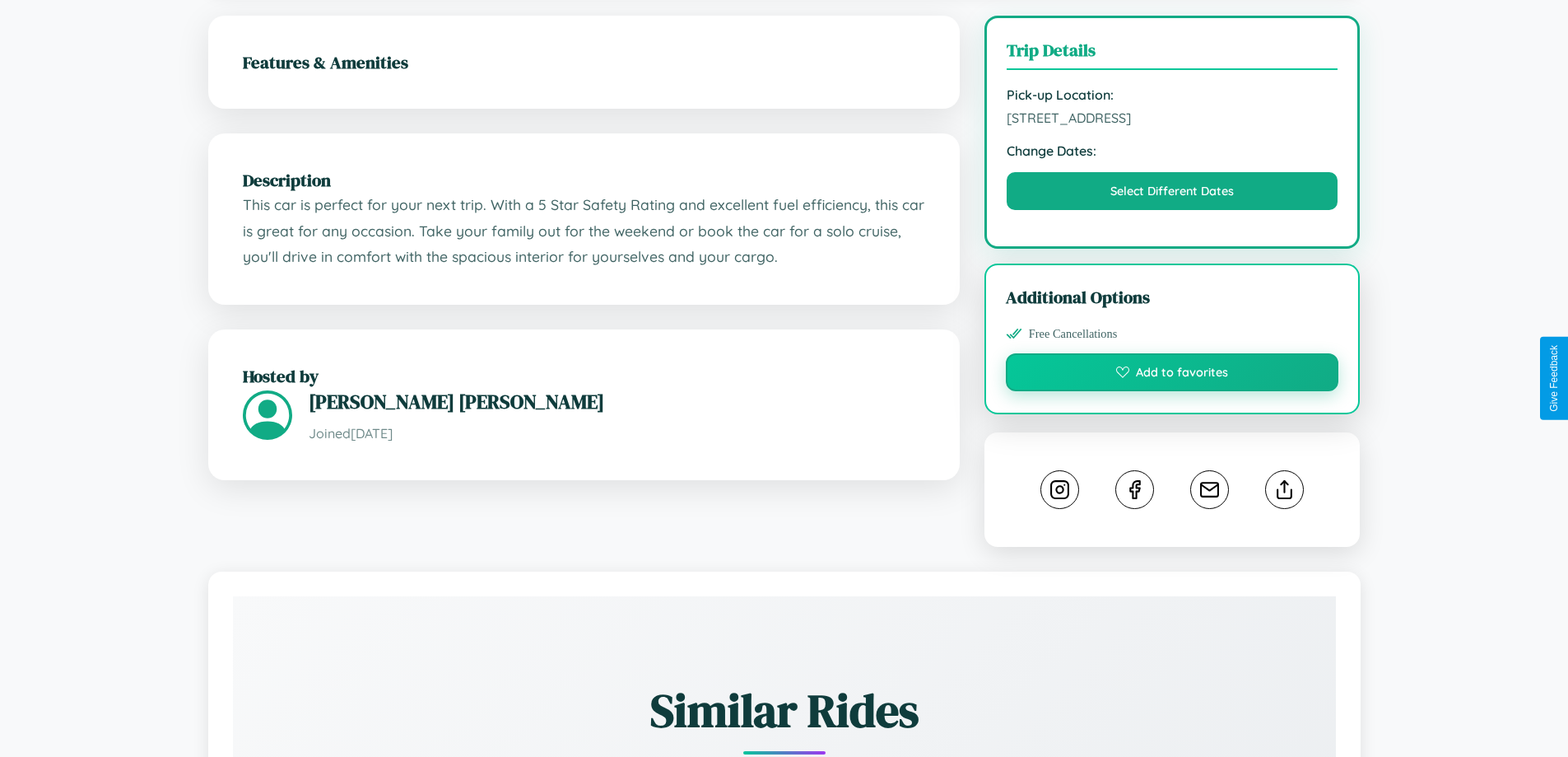
click at [1172, 375] on button "Add to favorites" at bounding box center [1172, 372] width 333 height 38
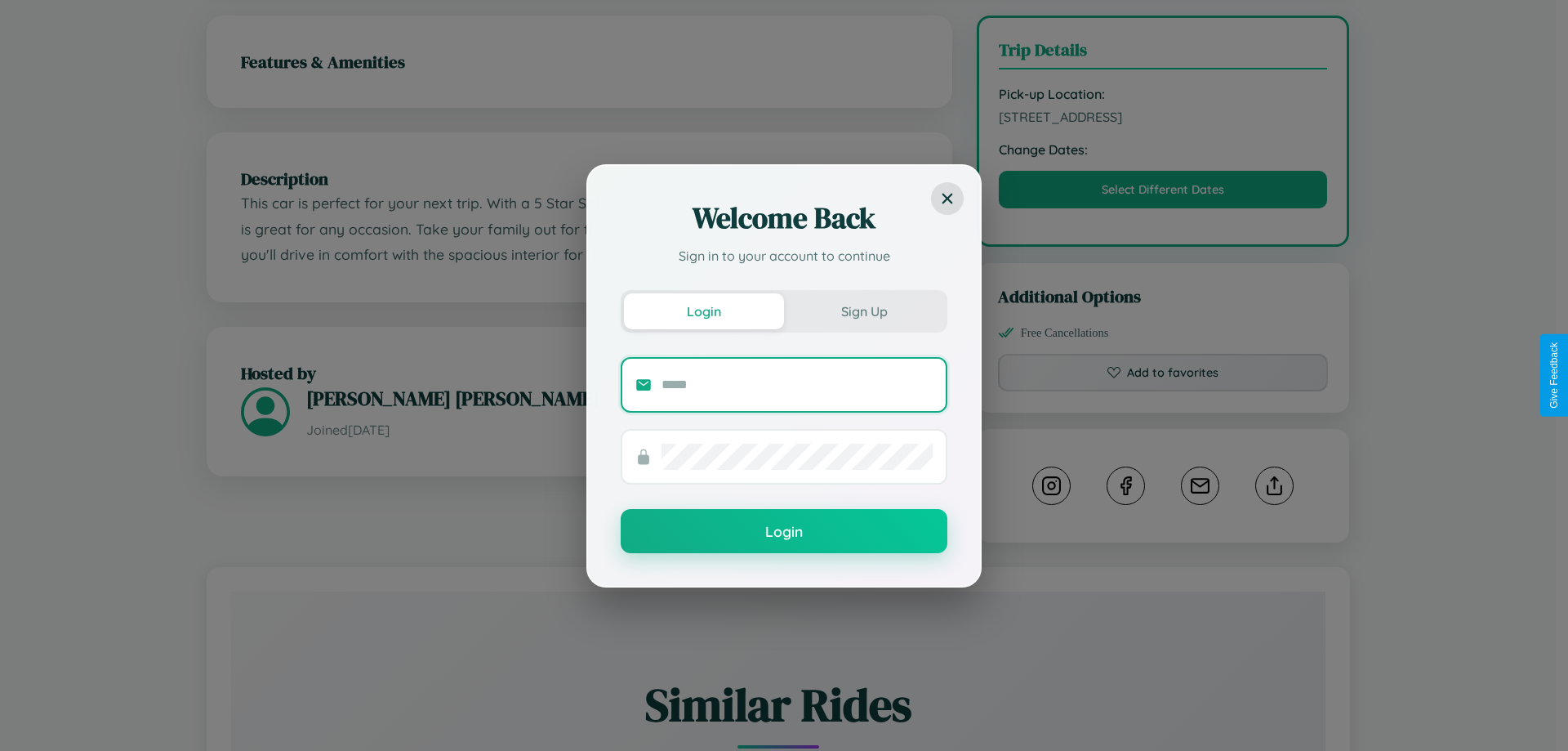
click at [797, 384] on input "text" at bounding box center [797, 384] width 271 height 26
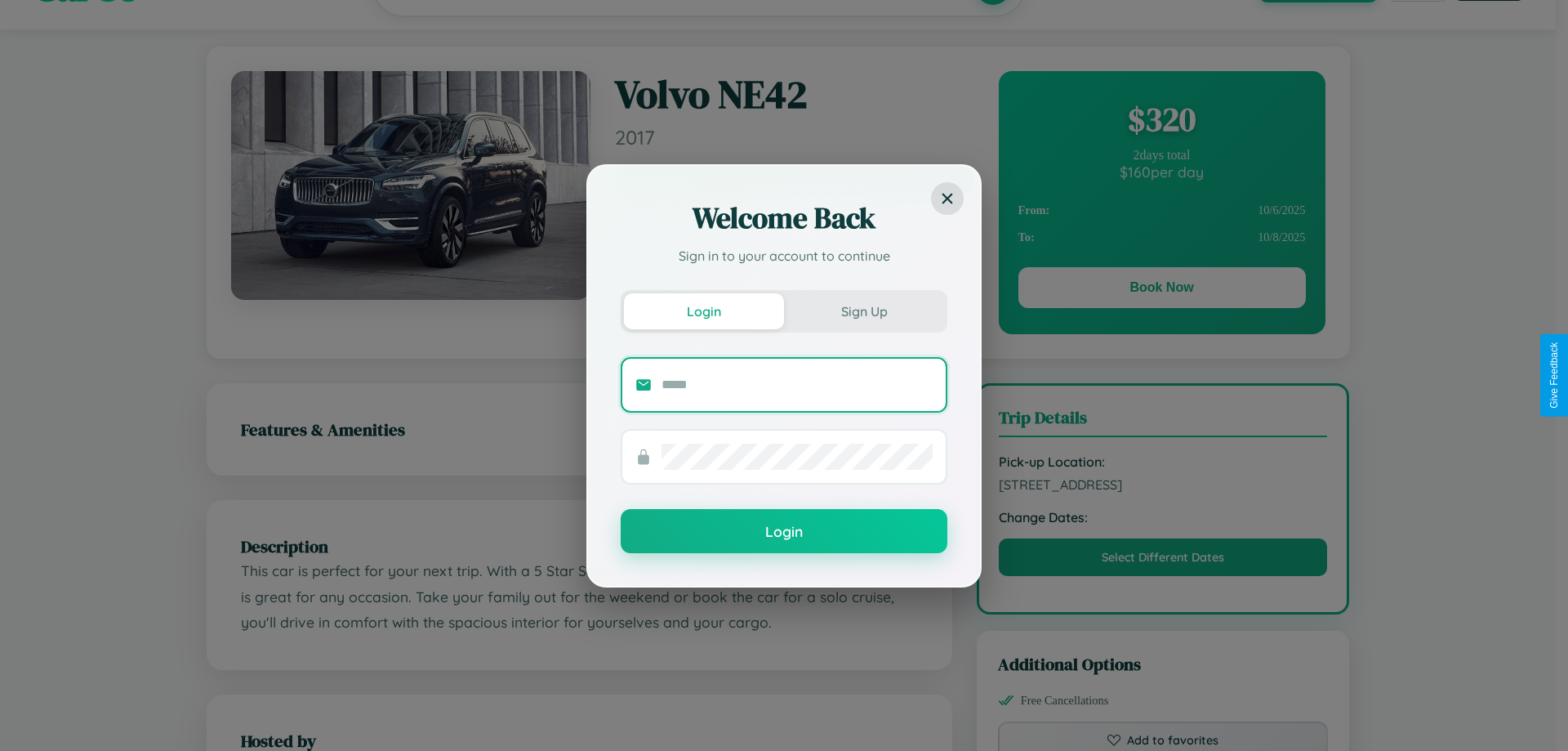
scroll to position [0, 0]
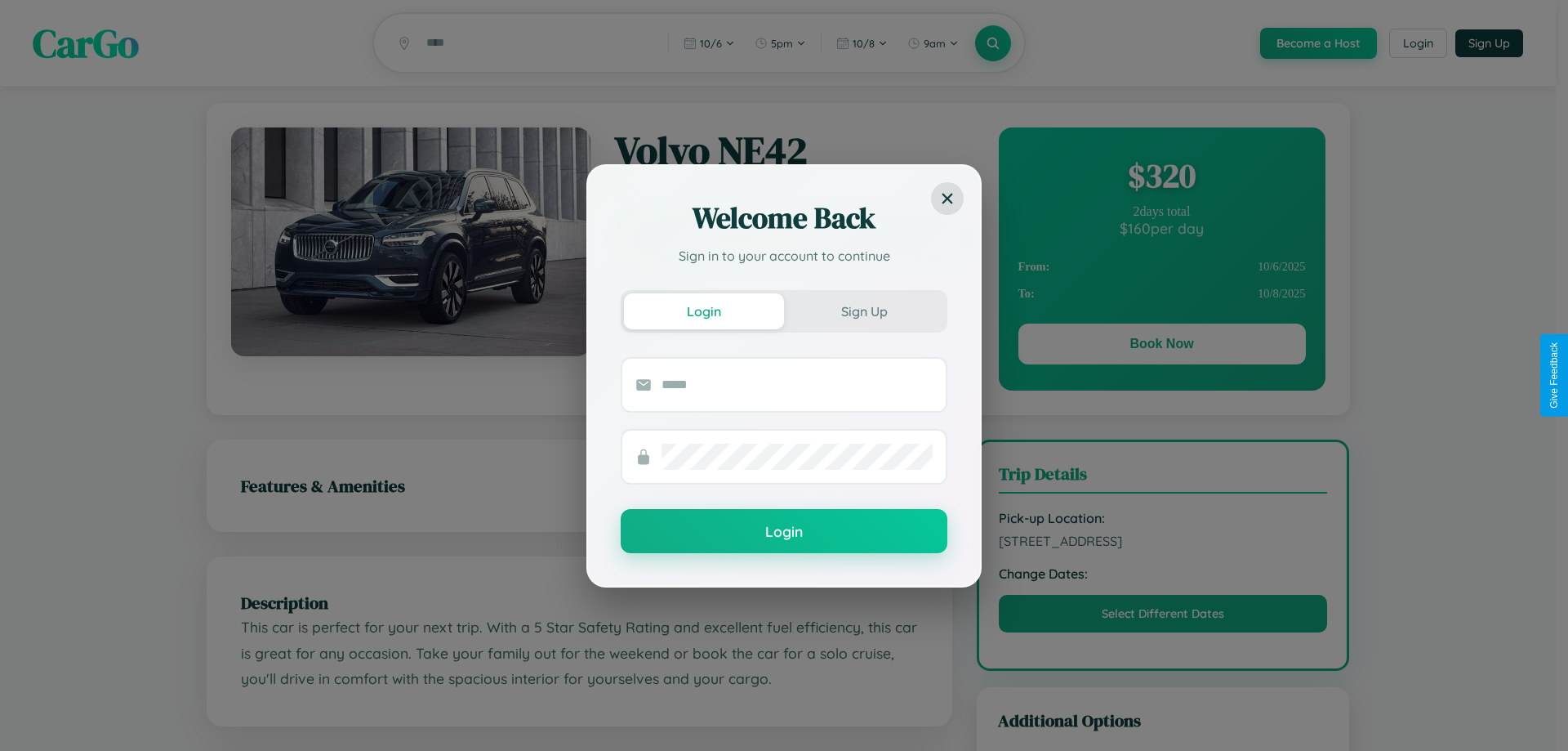
click at [1161, 346] on div "Welcome Back Sign in to your account to continue Login Sign Up Login" at bounding box center [784, 376] width 1568 height 751
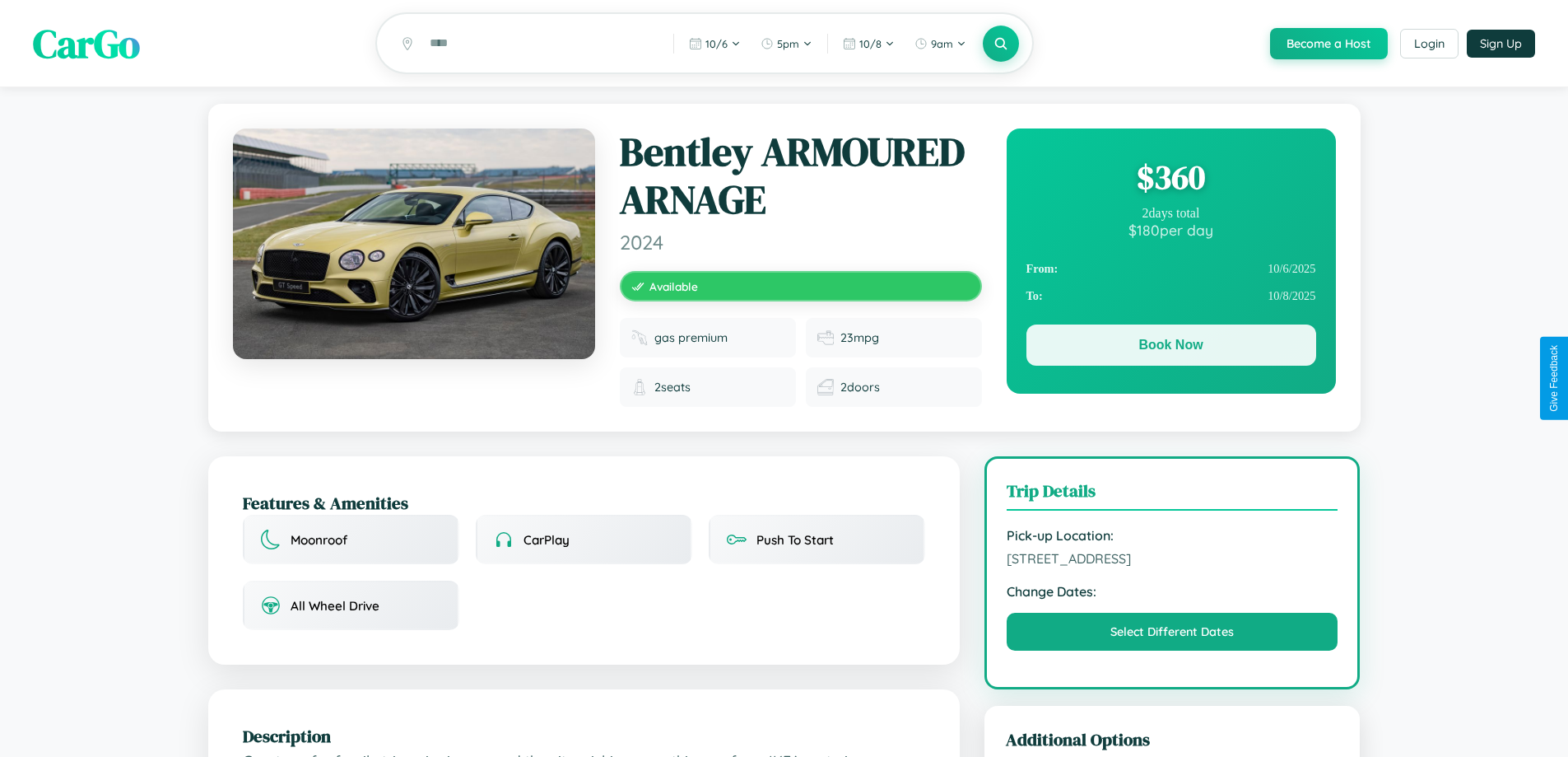
click at [1170, 349] on button "Book Now" at bounding box center [1171, 345] width 289 height 41
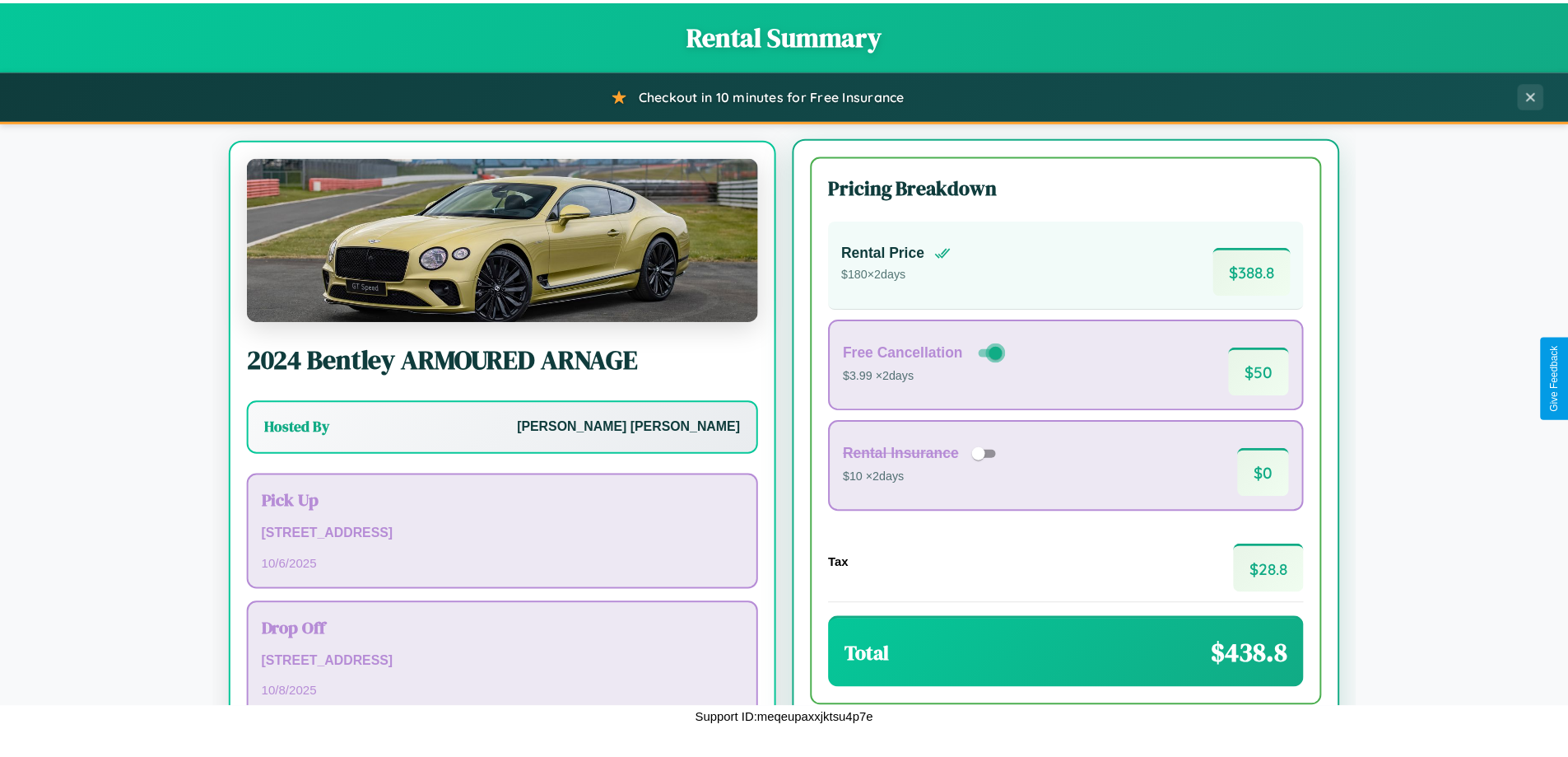
scroll to position [76, 0]
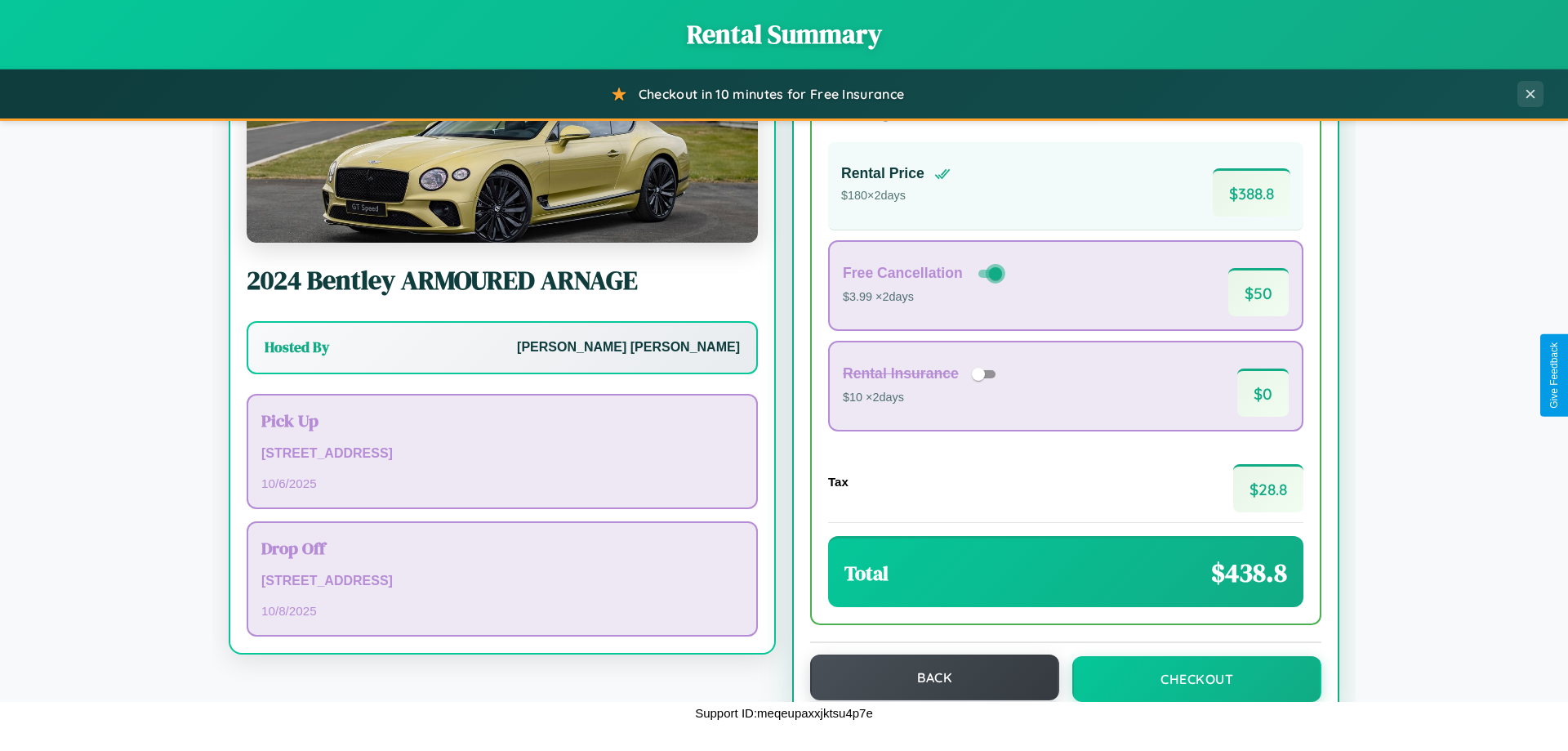
click at [927, 677] on button "Back" at bounding box center [934, 677] width 249 height 45
